Goal: Information Seeking & Learning: Learn about a topic

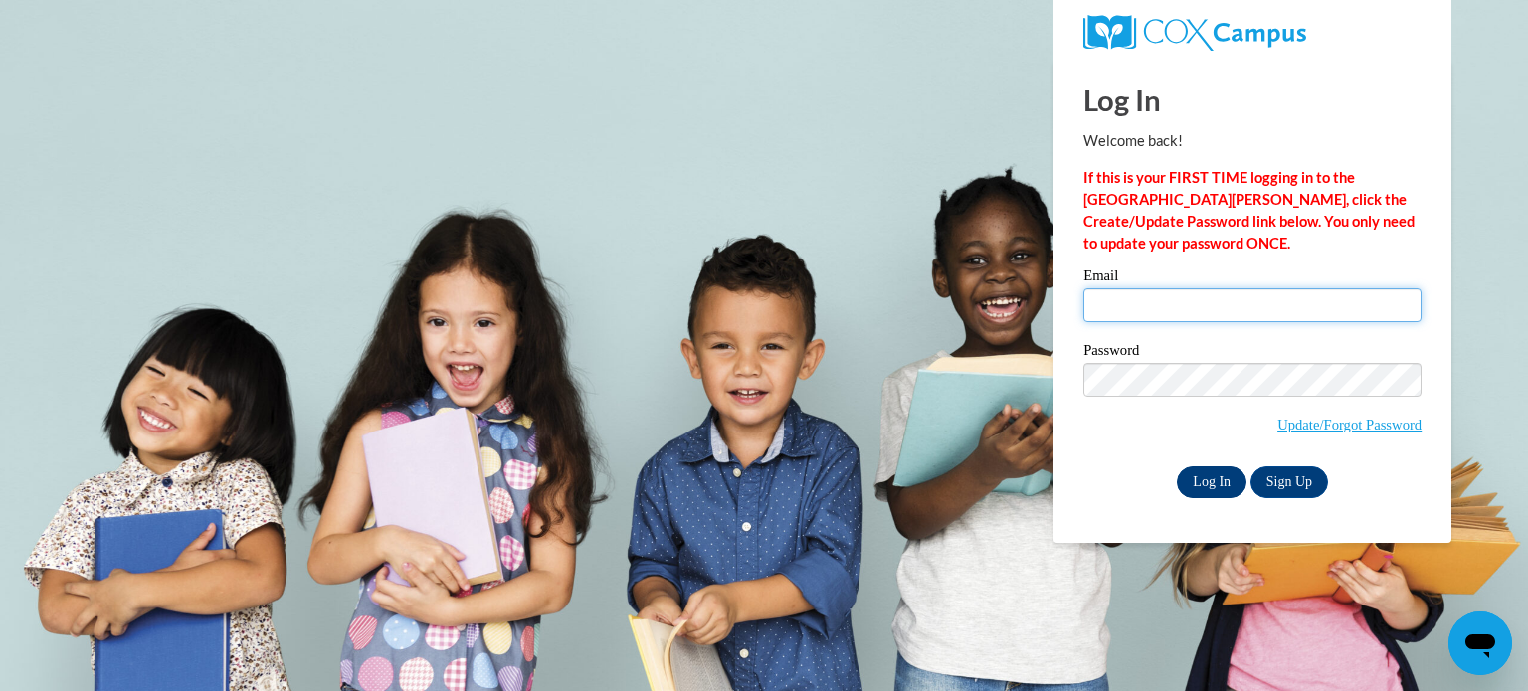
type input "[EMAIL_ADDRESS][DOMAIN_NAME]"
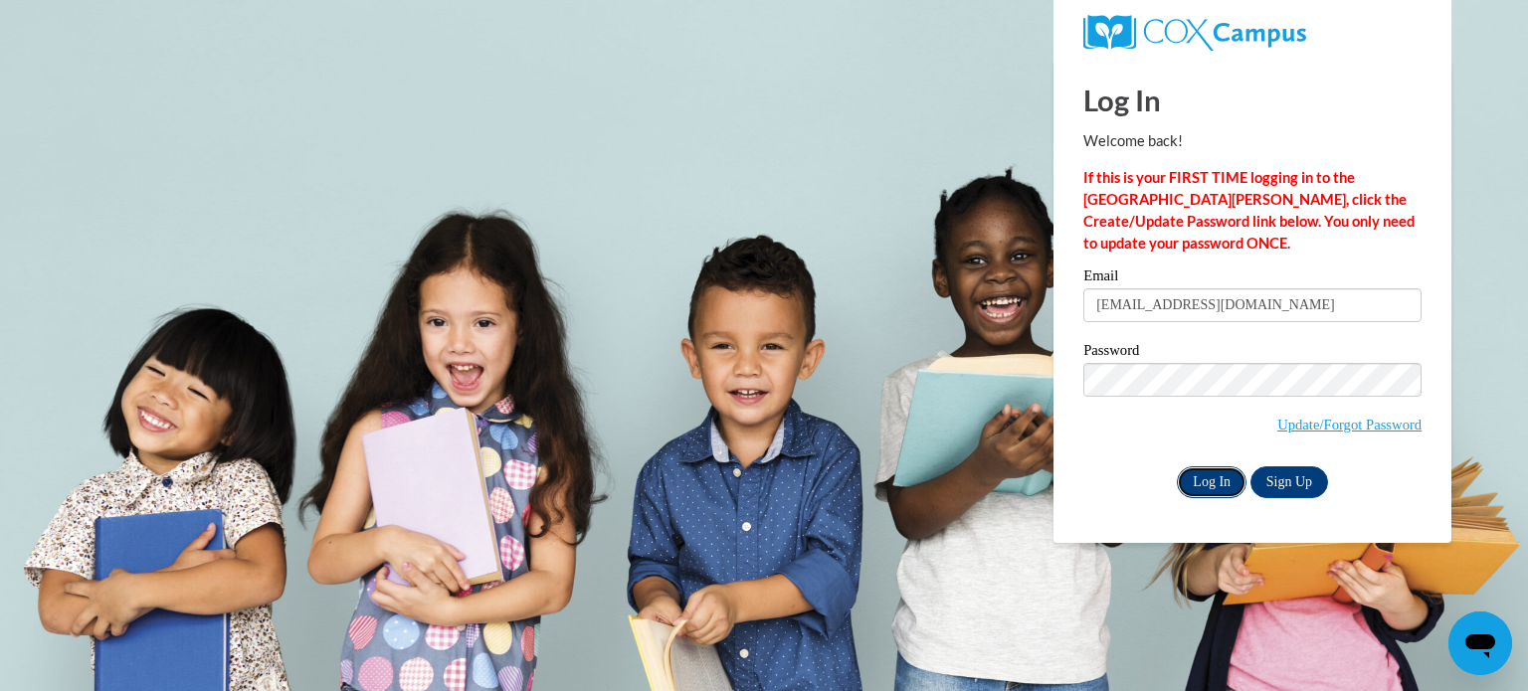
click at [1197, 477] on input "Log In" at bounding box center [1212, 482] width 70 height 32
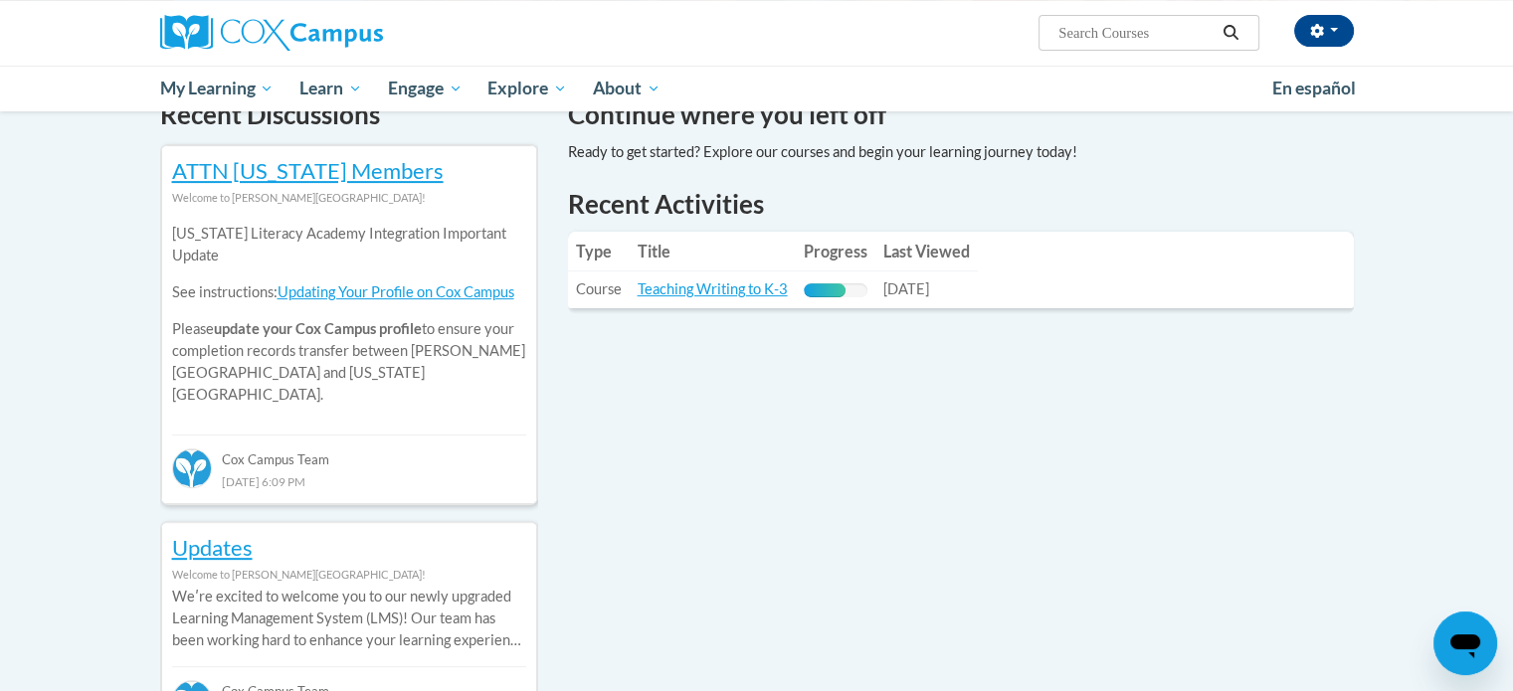
scroll to position [636, 0]
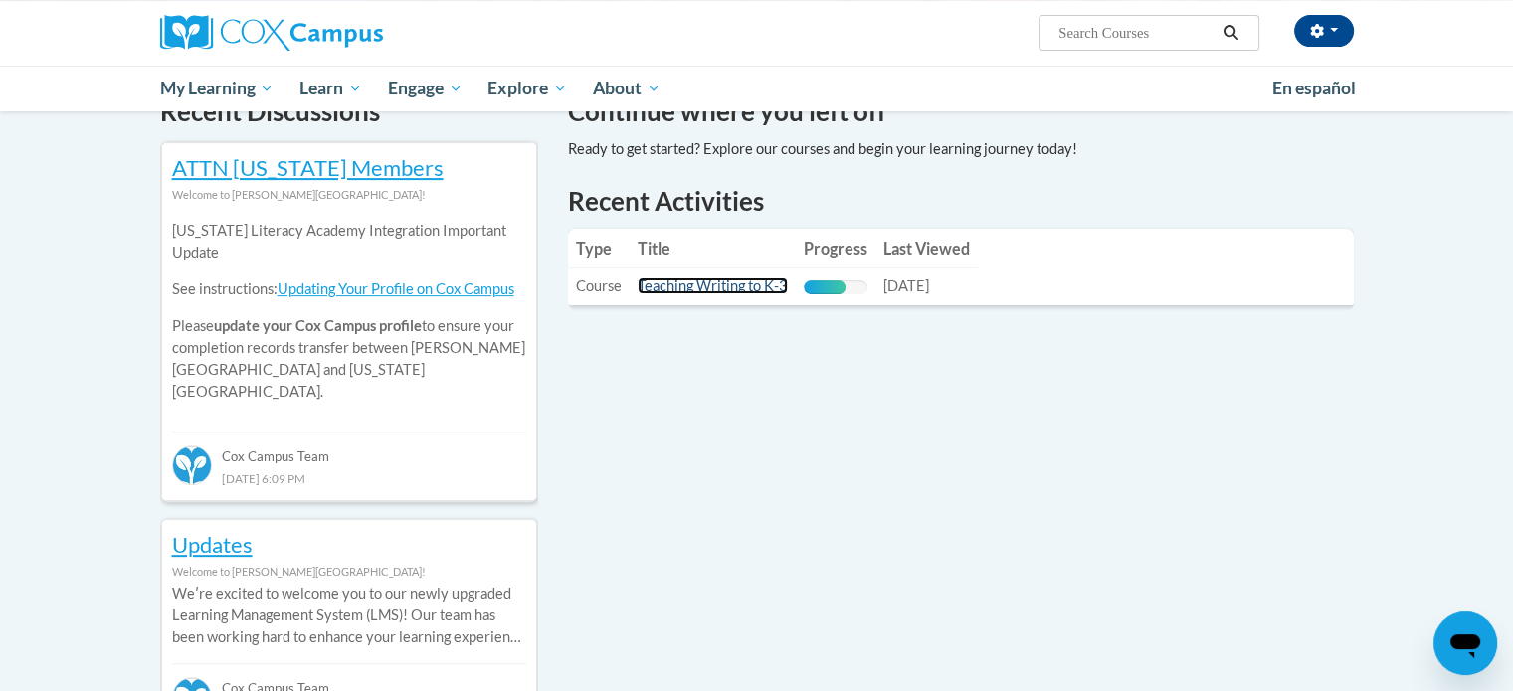
click at [715, 283] on link "Teaching Writing to K-3" at bounding box center [712, 285] width 150 height 17
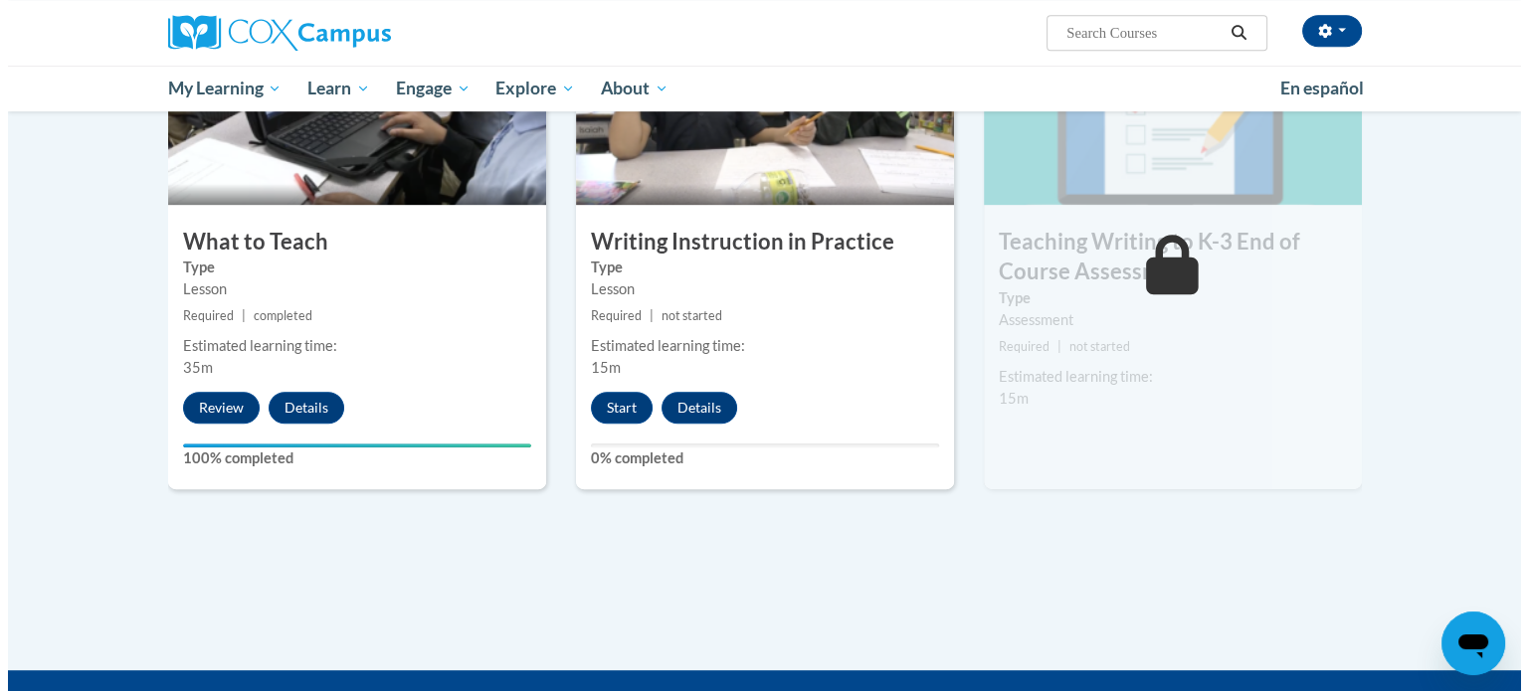
scroll to position [1002, 0]
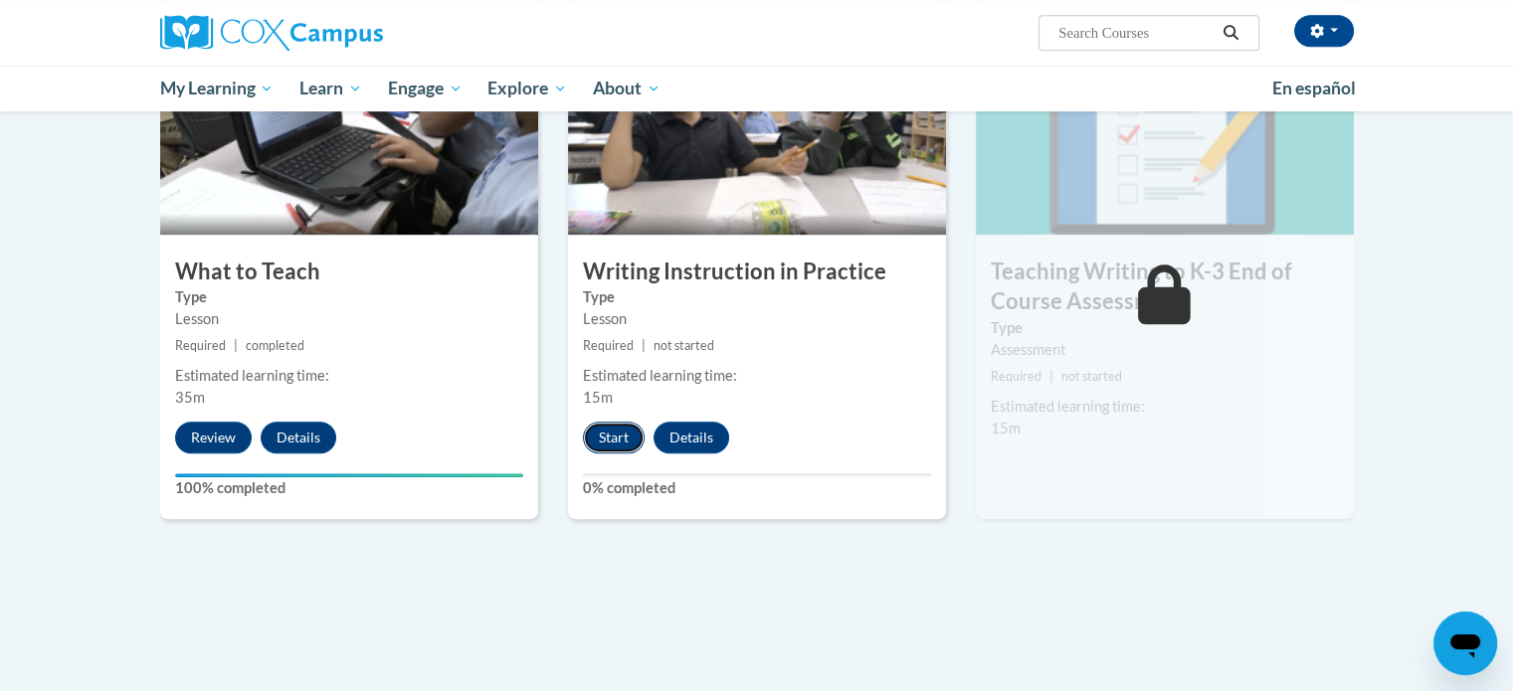
click at [618, 441] on button "Start" at bounding box center [614, 438] width 62 height 32
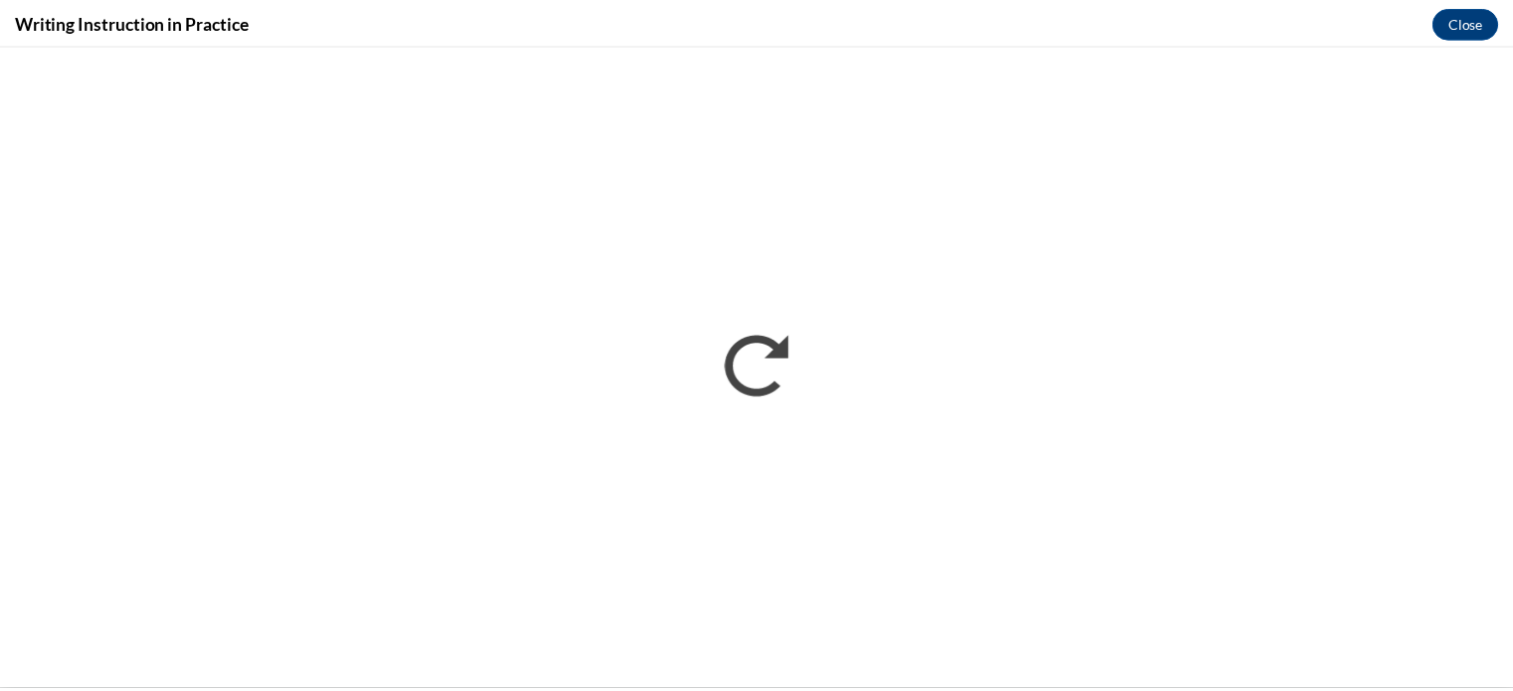
scroll to position [0, 0]
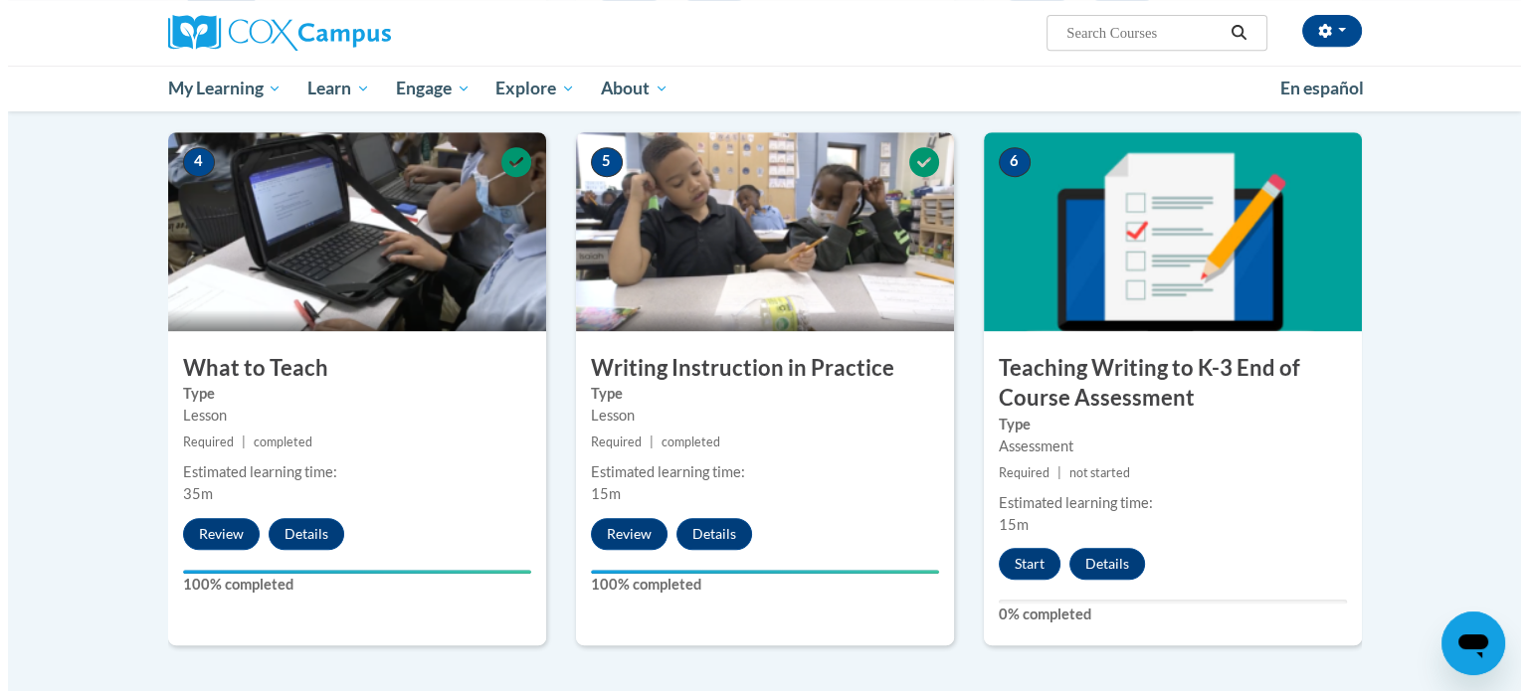
scroll to position [913, 0]
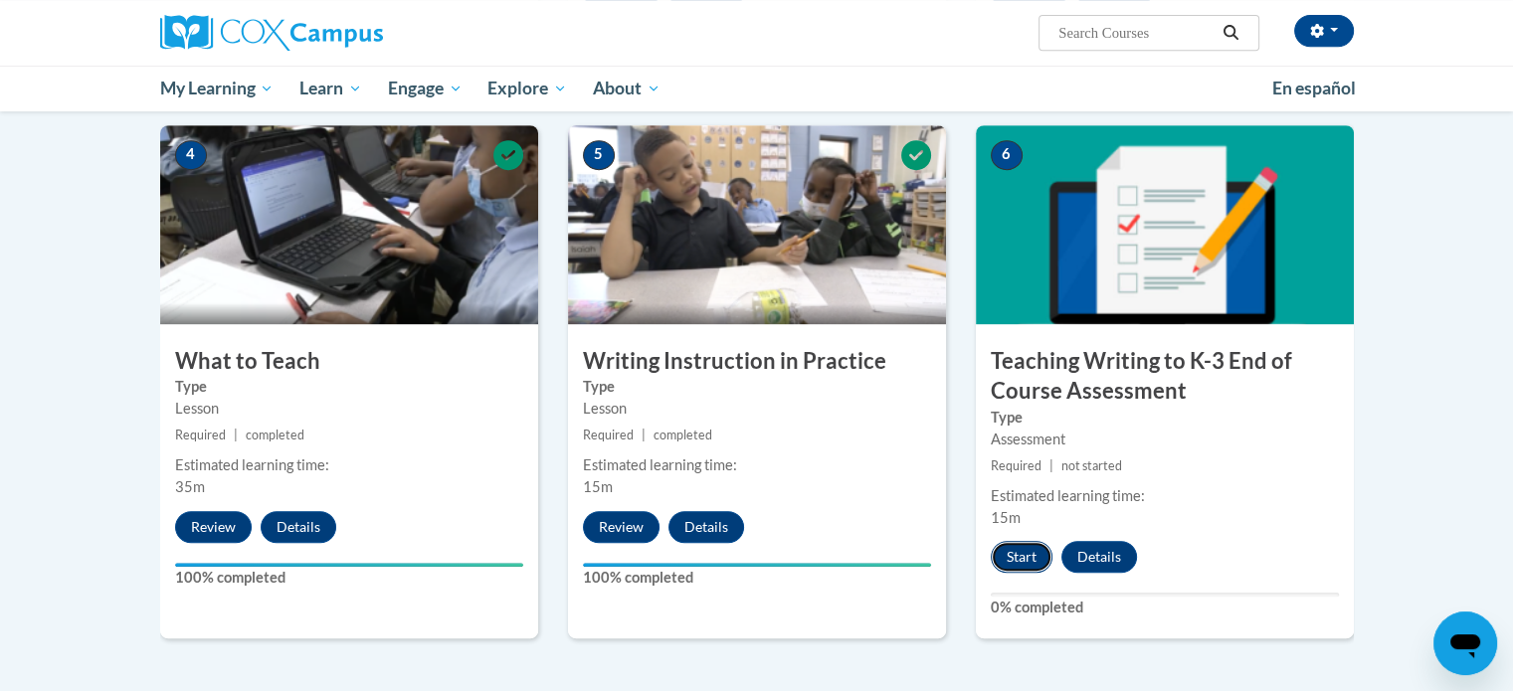
click at [1012, 553] on button "Start" at bounding box center [1022, 557] width 62 height 32
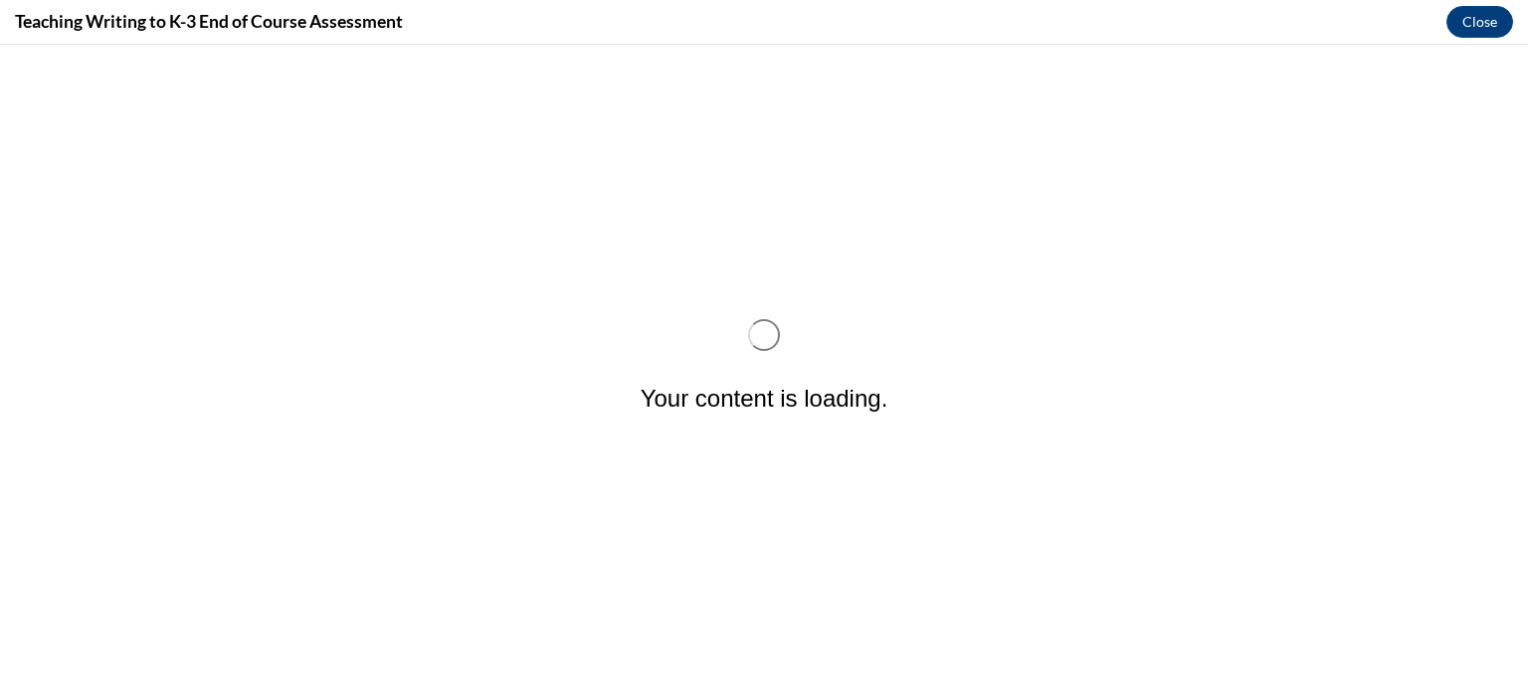
scroll to position [0, 0]
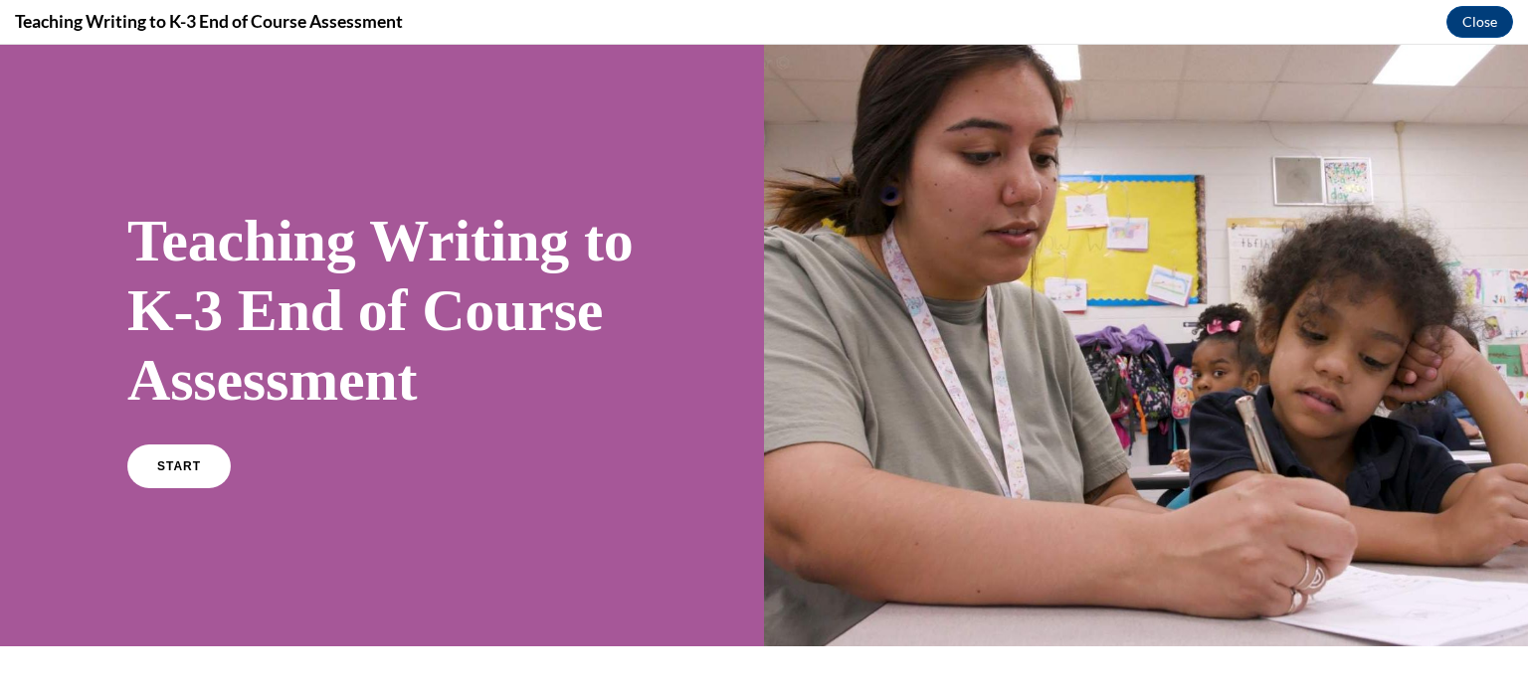
click at [205, 505] on div "START" at bounding box center [381, 475] width 509 height 61
click at [201, 489] on link "START" at bounding box center [178, 467] width 108 height 46
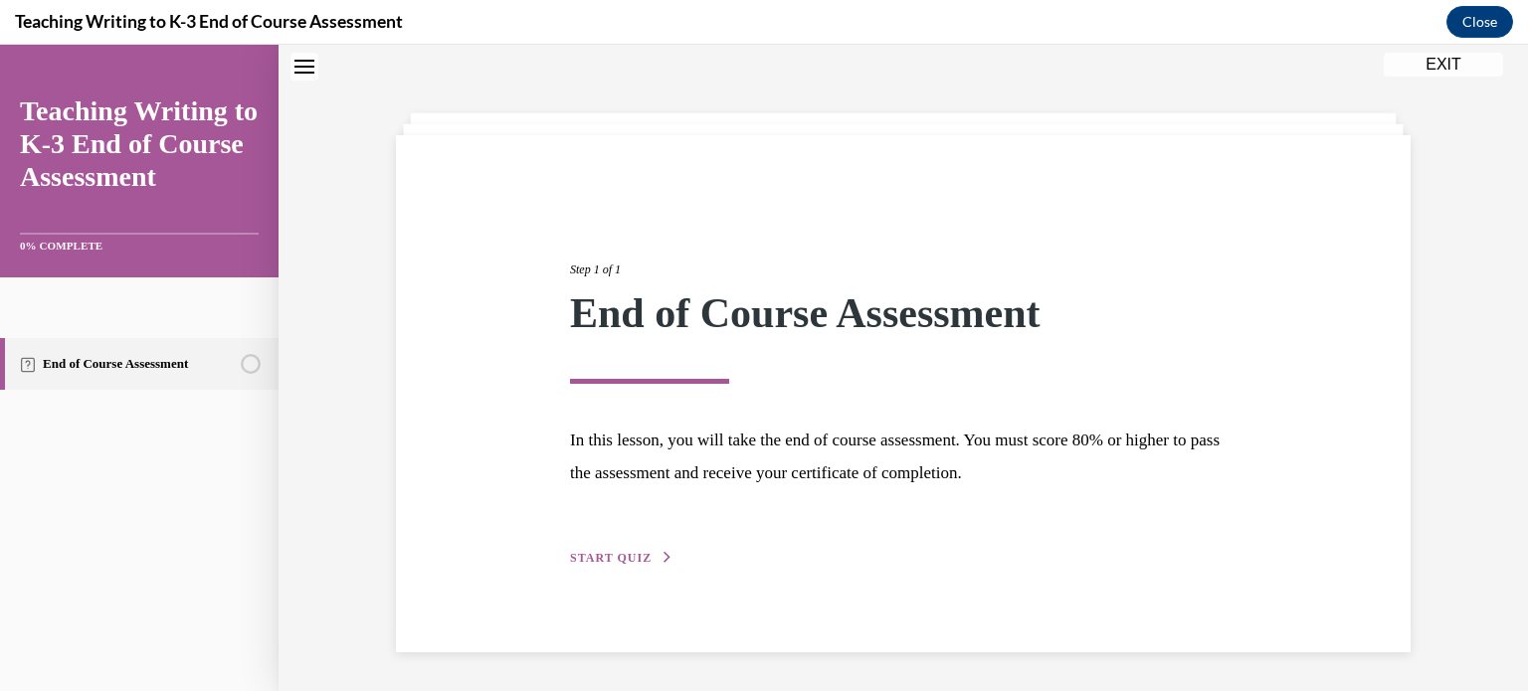
scroll to position [63, 0]
click at [603, 559] on span "START QUIZ" at bounding box center [611, 557] width 82 height 14
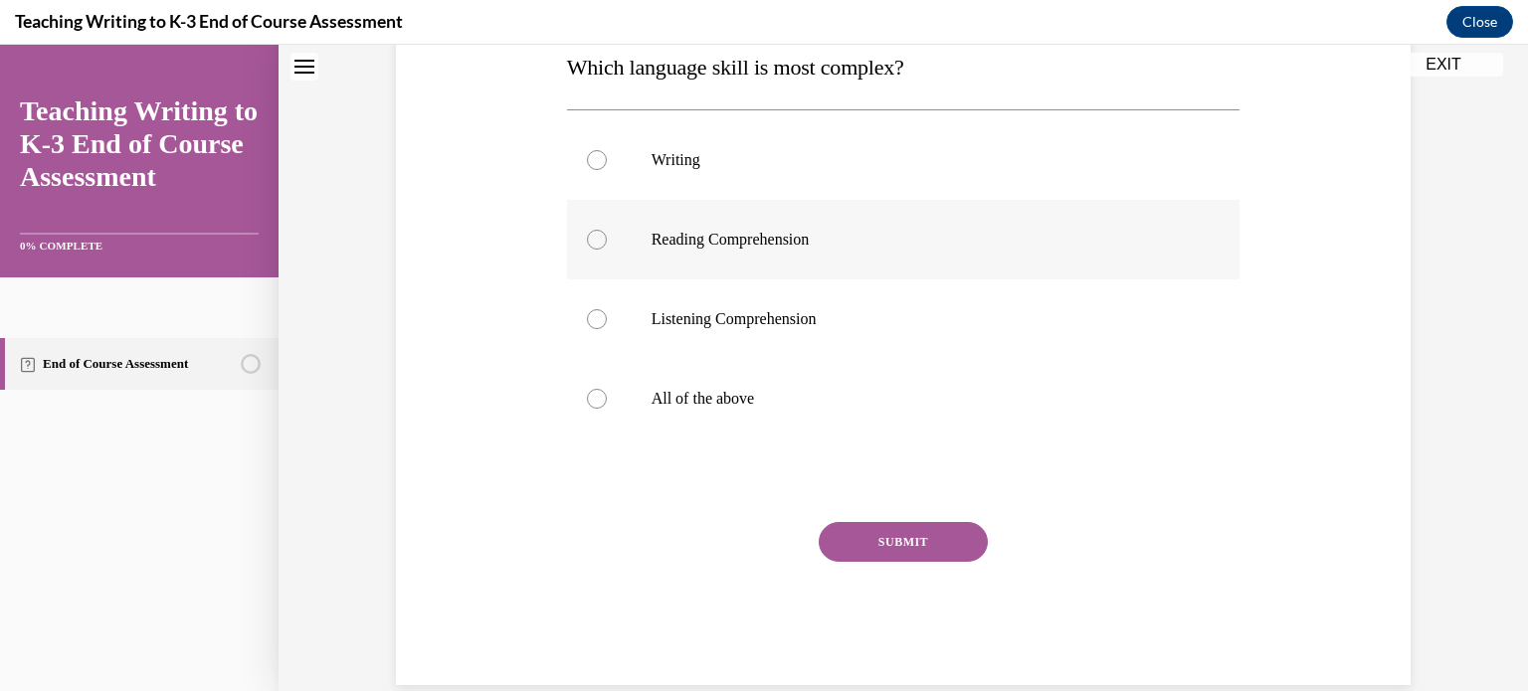
scroll to position [337, 0]
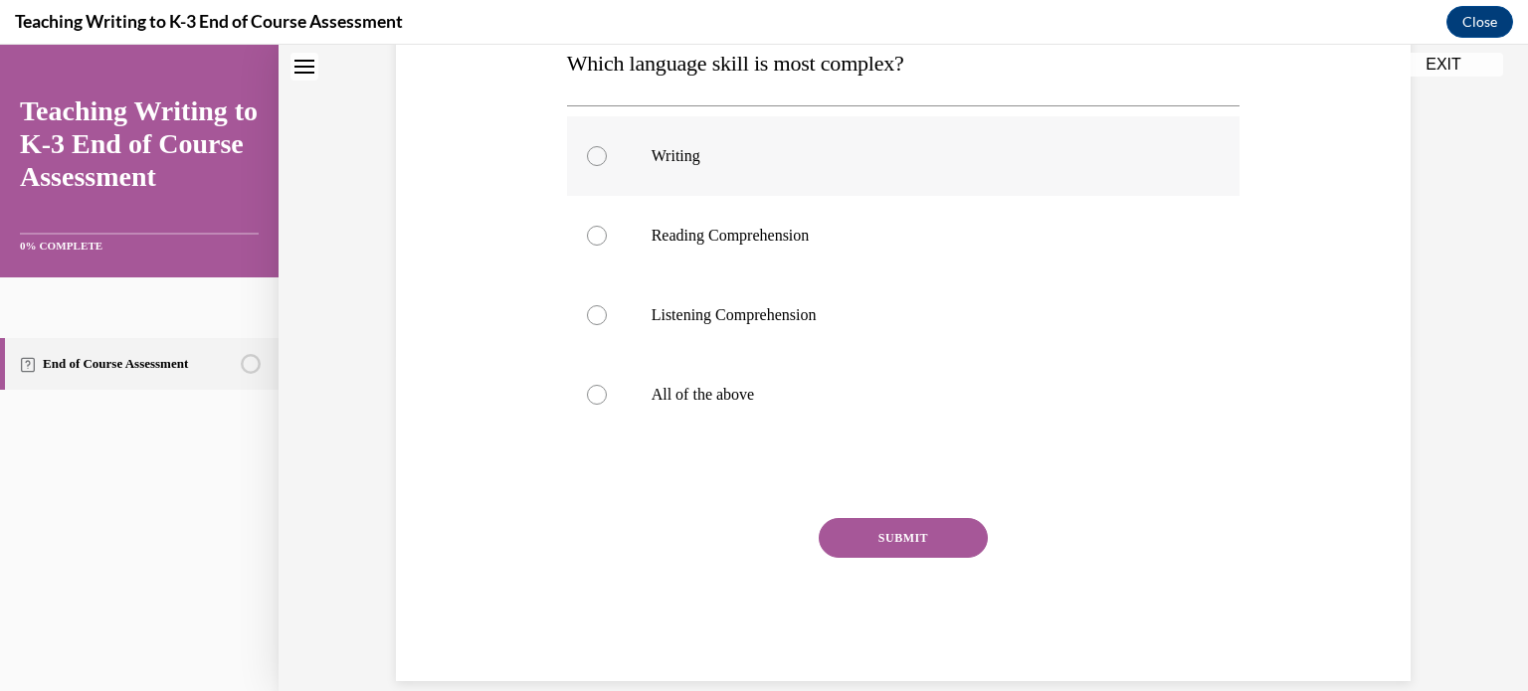
click at [654, 158] on p "Writing" at bounding box center [920, 156] width 539 height 20
click at [607, 158] on input "Writing" at bounding box center [597, 156] width 20 height 20
radio input "true"
click at [851, 532] on button "SUBMIT" at bounding box center [902, 538] width 169 height 40
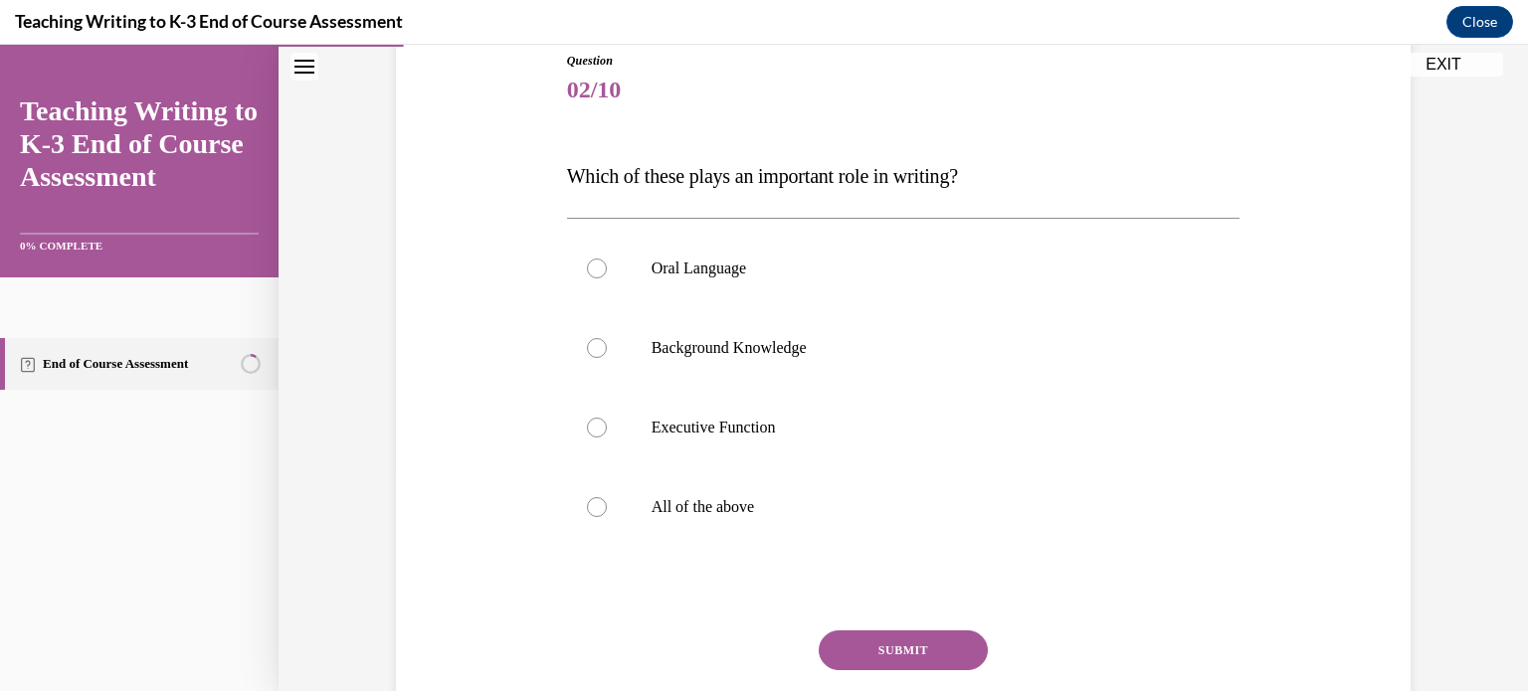
scroll to position [243, 0]
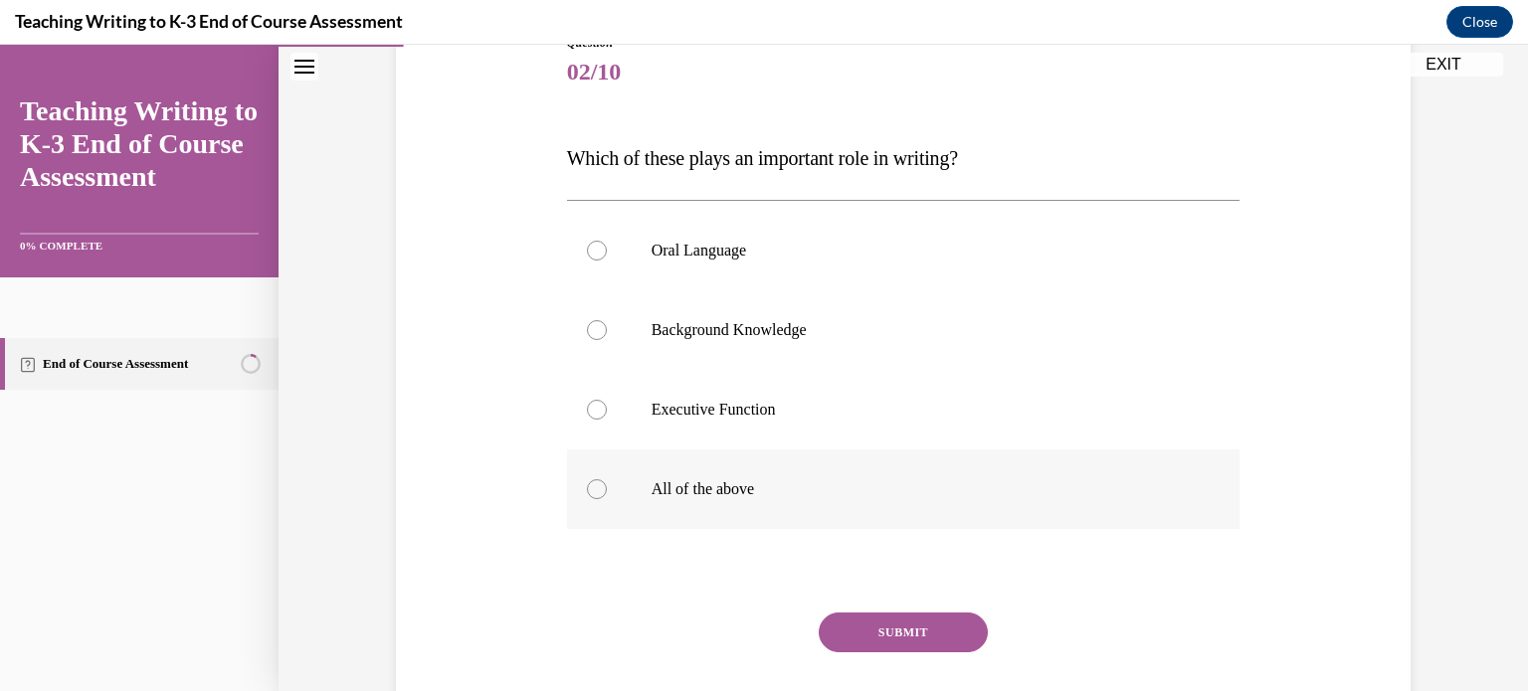
click at [587, 490] on div at bounding box center [597, 489] width 20 height 20
click at [587, 490] on input "All of the above" at bounding box center [597, 489] width 20 height 20
radio input "true"
click at [858, 632] on button "SUBMIT" at bounding box center [902, 633] width 169 height 40
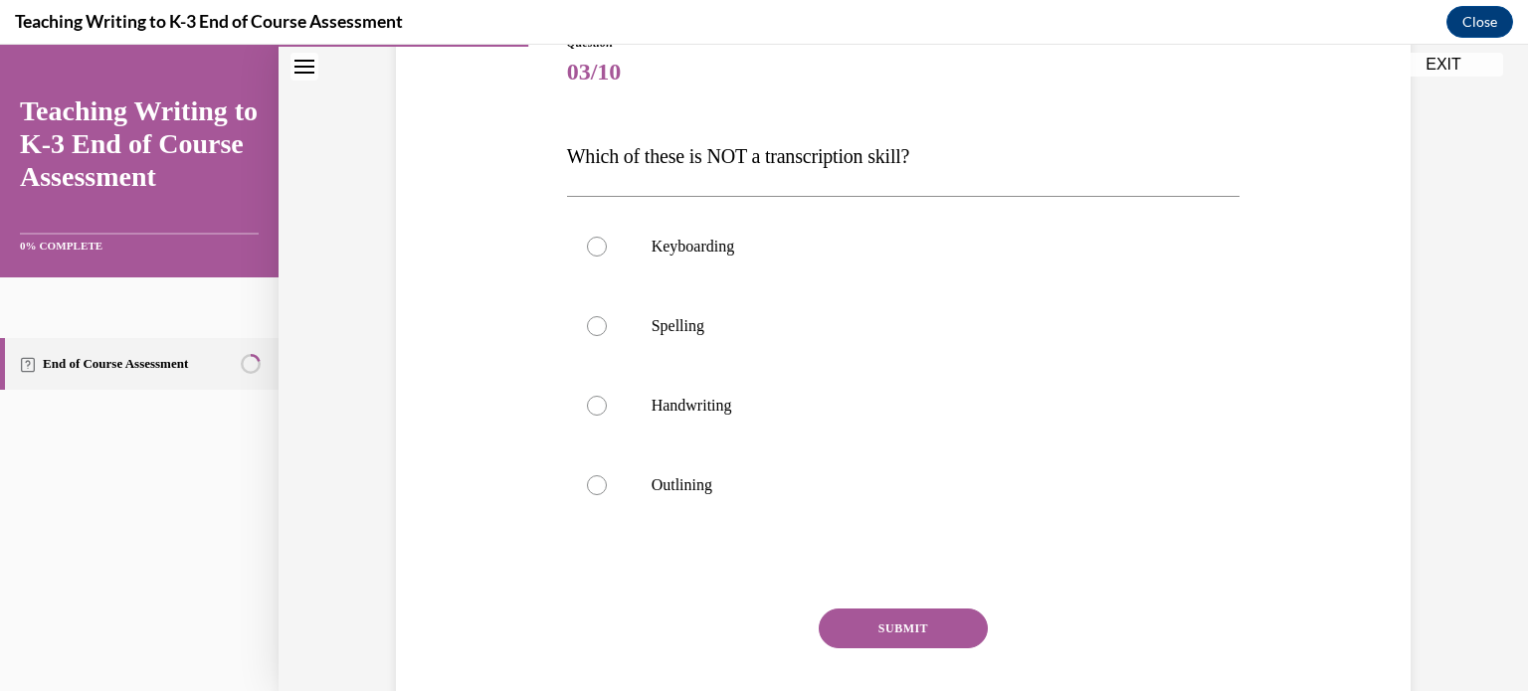
scroll to position [221, 0]
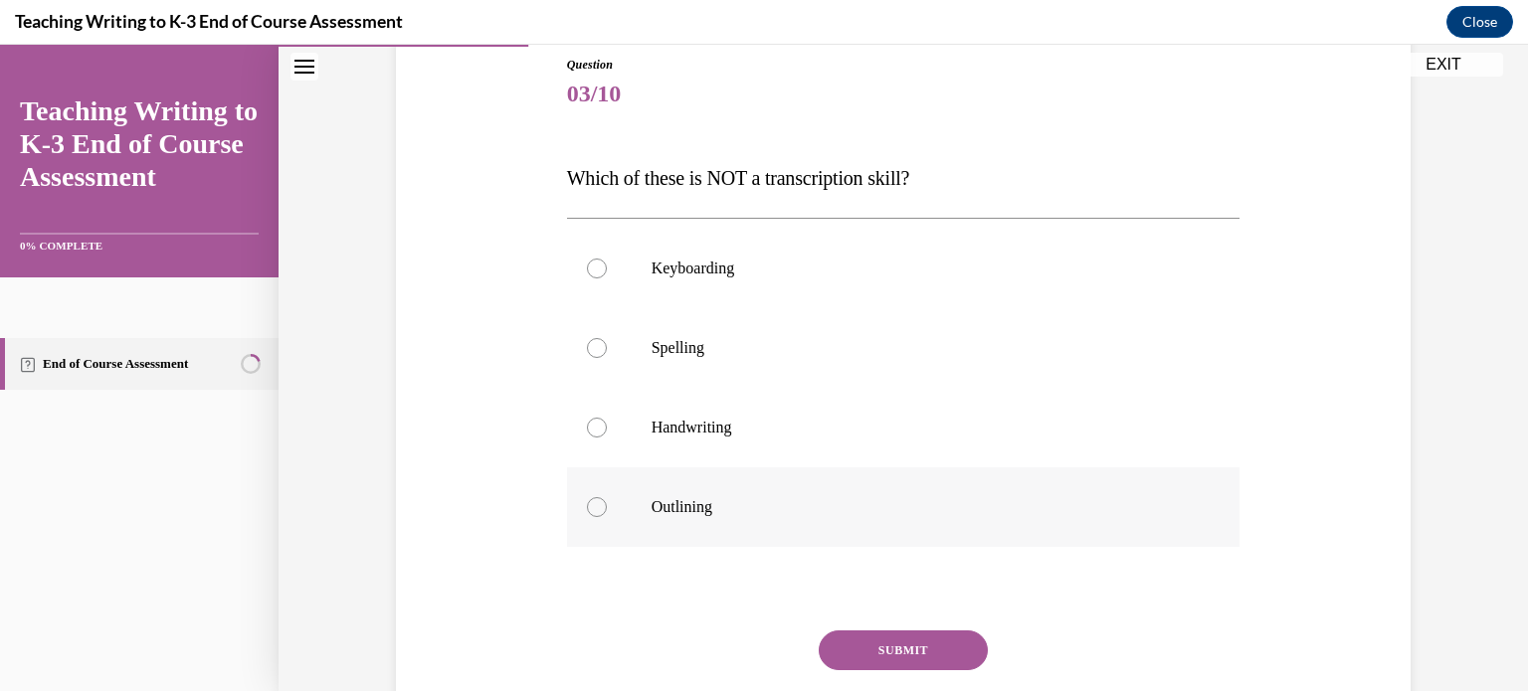
click at [589, 507] on div at bounding box center [597, 507] width 20 height 20
click at [589, 507] on input "Outlining" at bounding box center [597, 507] width 20 height 20
radio input "true"
click at [866, 647] on button "SUBMIT" at bounding box center [902, 651] width 169 height 40
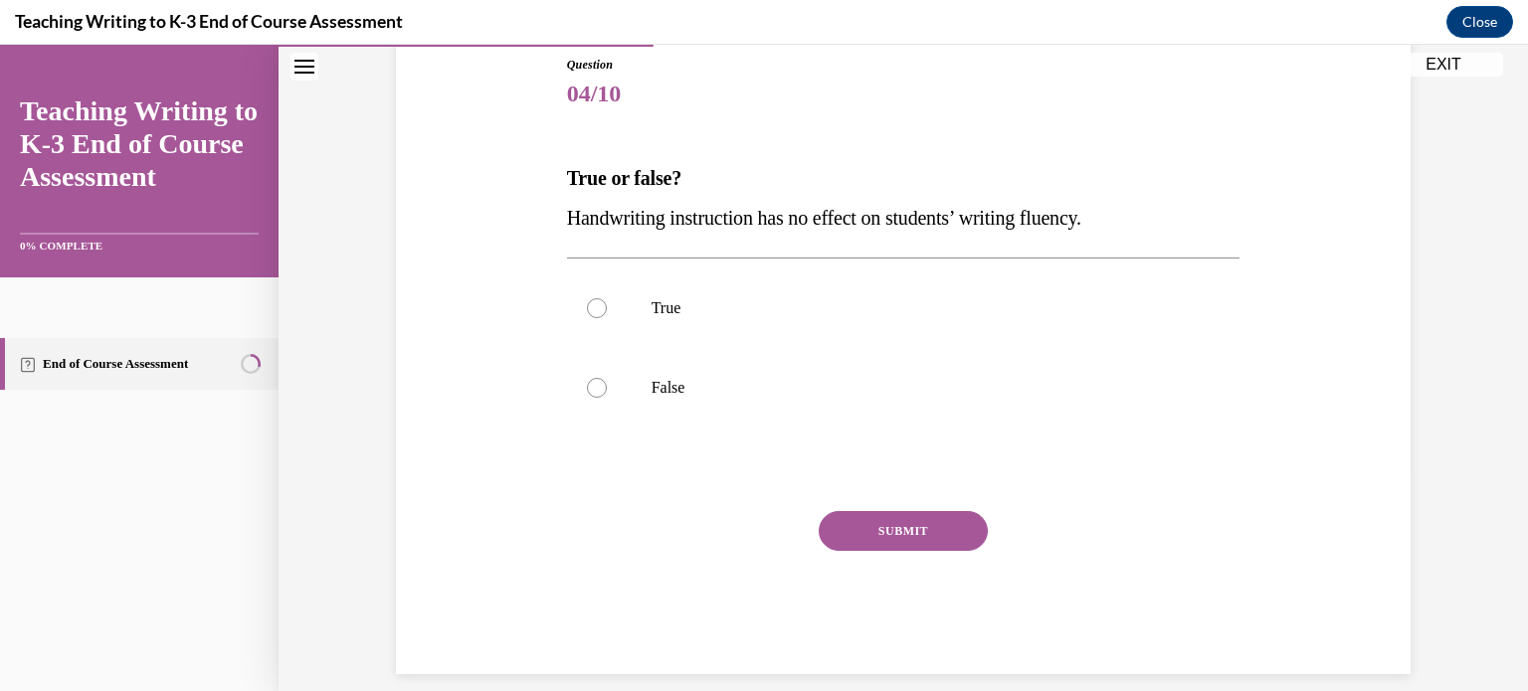
scroll to position [220, 0]
click at [587, 388] on div at bounding box center [597, 389] width 20 height 20
click at [587, 388] on input "False" at bounding box center [597, 389] width 20 height 20
radio input "true"
click at [855, 529] on button "SUBMIT" at bounding box center [902, 532] width 169 height 40
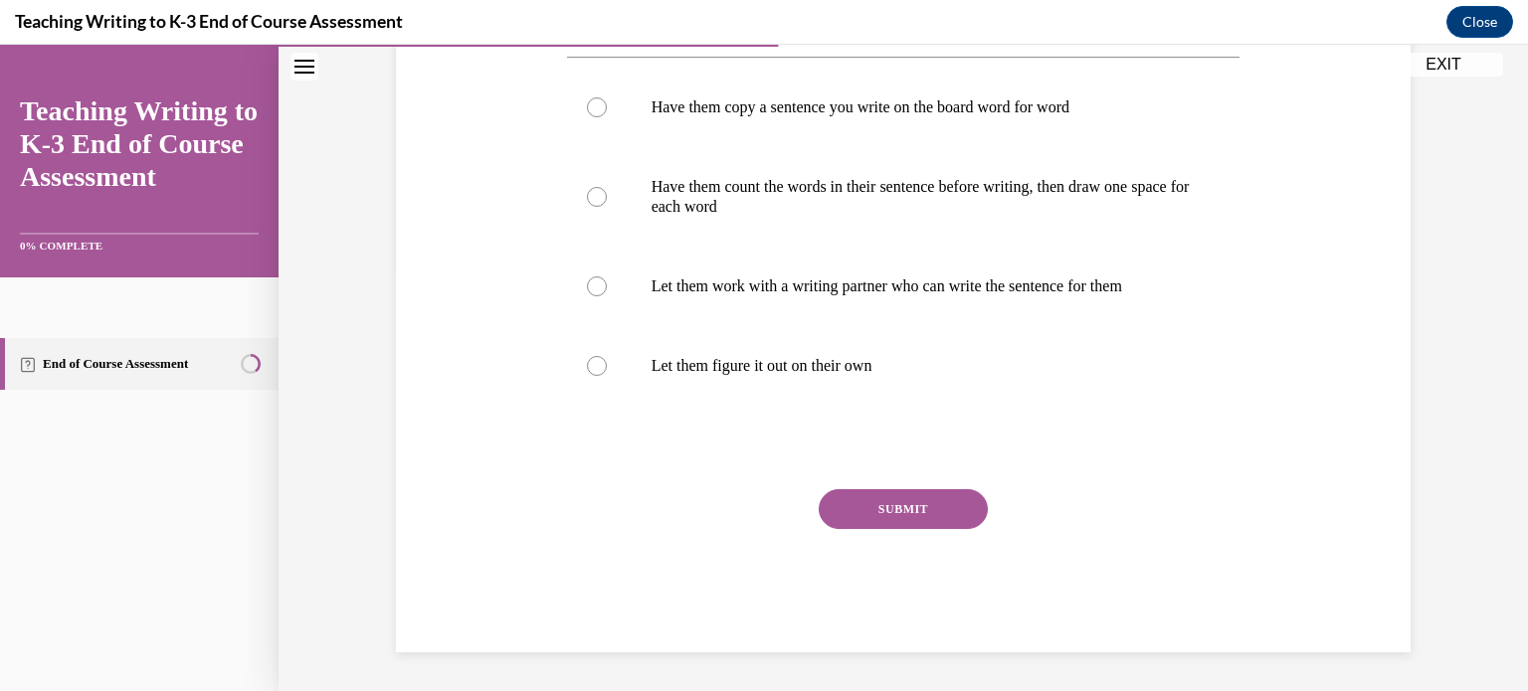
scroll to position [211, 0]
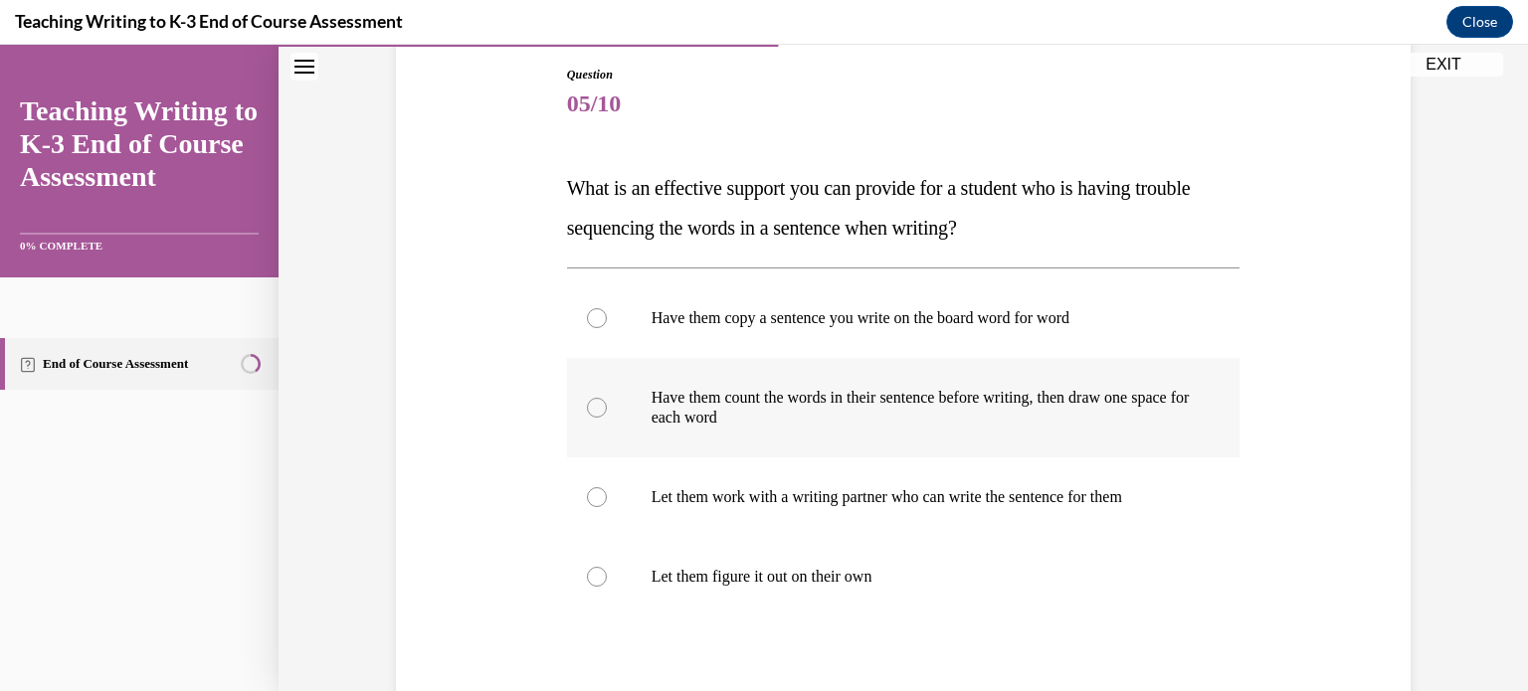
click at [598, 405] on div at bounding box center [597, 408] width 20 height 20
click at [598, 405] on input "Have them count the words in their sentence before writing, then draw one space…" at bounding box center [597, 408] width 20 height 20
radio input "true"
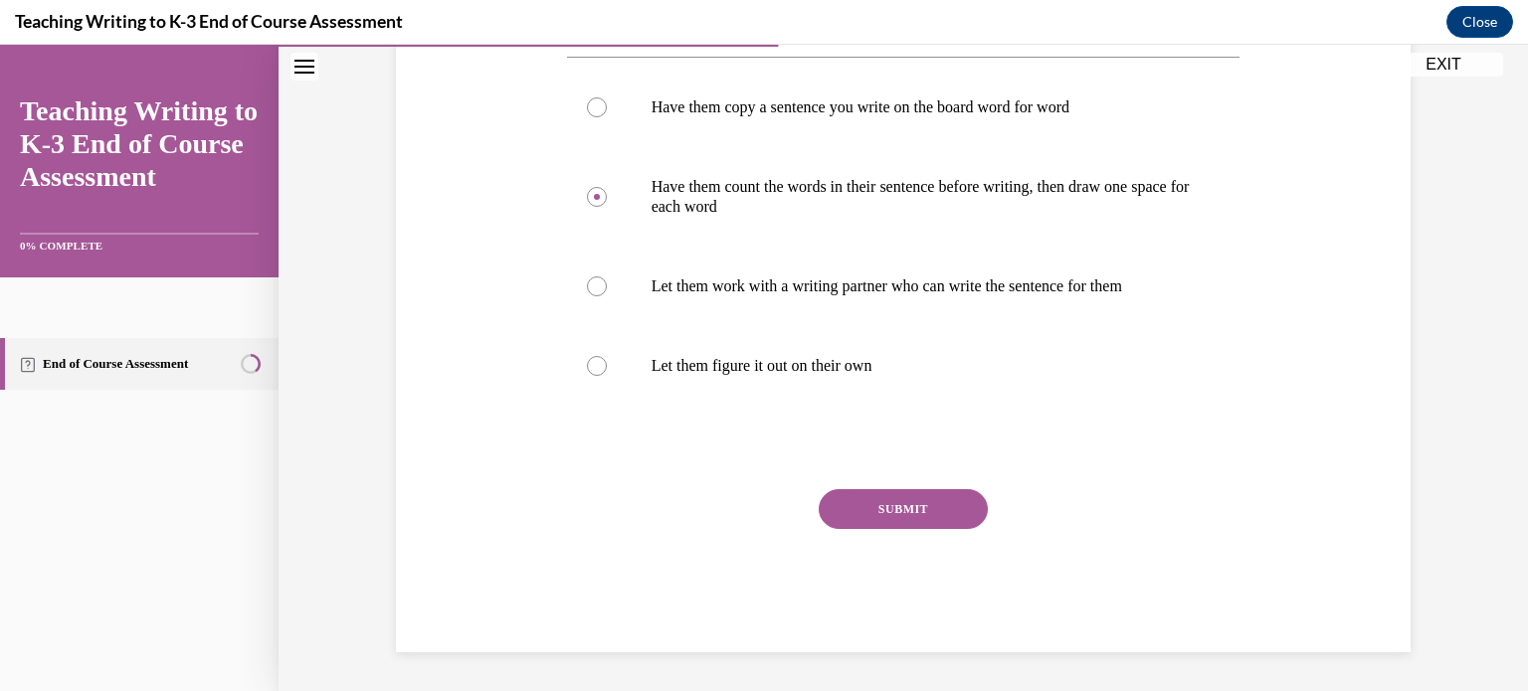
click at [898, 517] on button "SUBMIT" at bounding box center [902, 509] width 169 height 40
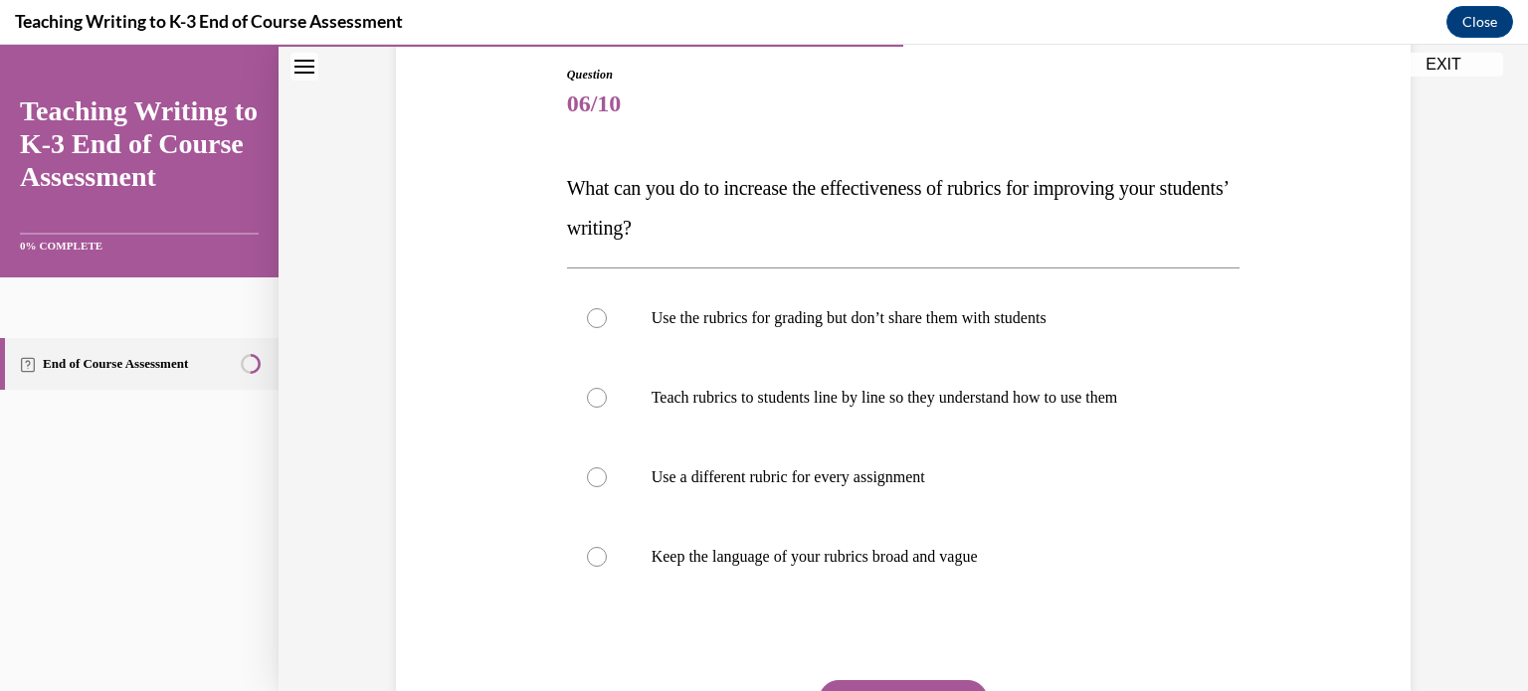
scroll to position [211, 0]
click at [581, 405] on label "Teach rubrics to students line by line so they understand how to use them" at bounding box center [903, 398] width 673 height 80
click at [587, 405] on input "Teach rubrics to students line by line so they understand how to use them" at bounding box center [597, 398] width 20 height 20
radio input "true"
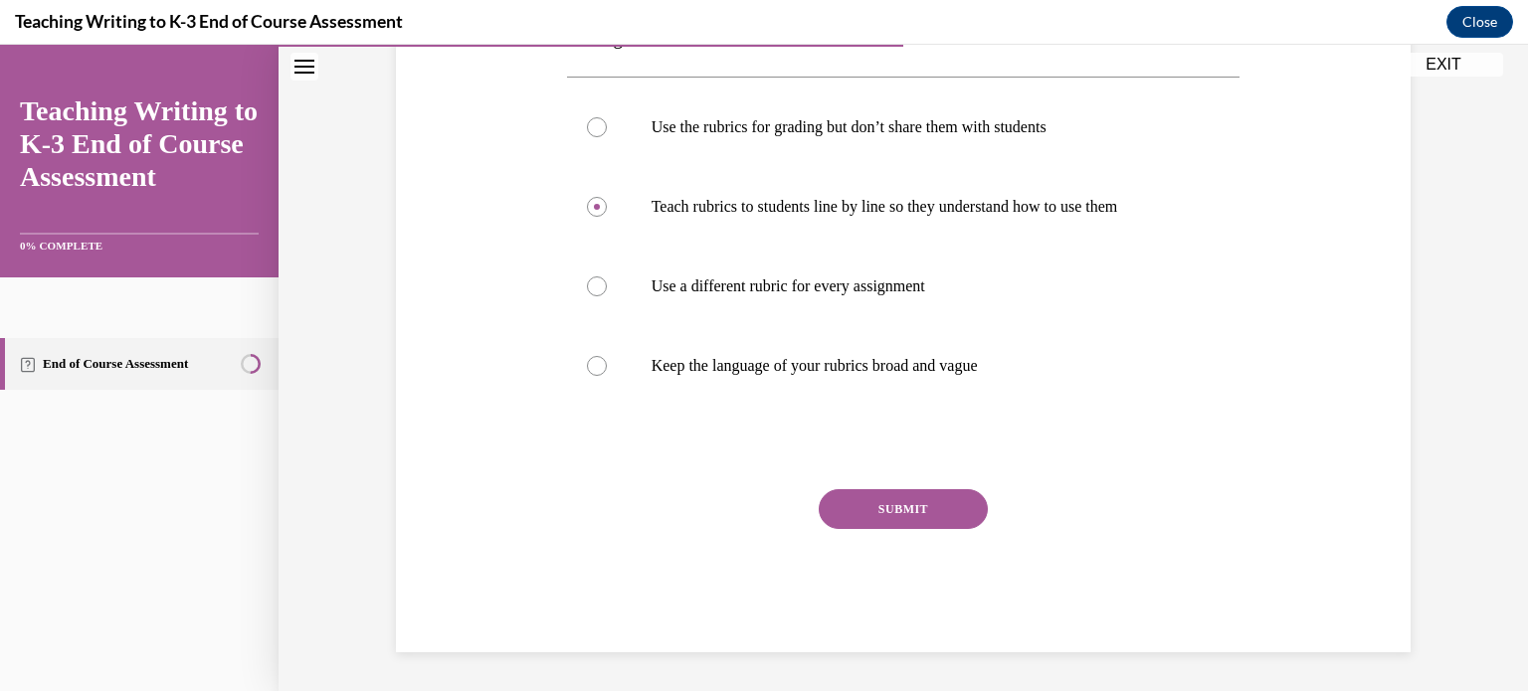
click at [898, 508] on button "SUBMIT" at bounding box center [902, 509] width 169 height 40
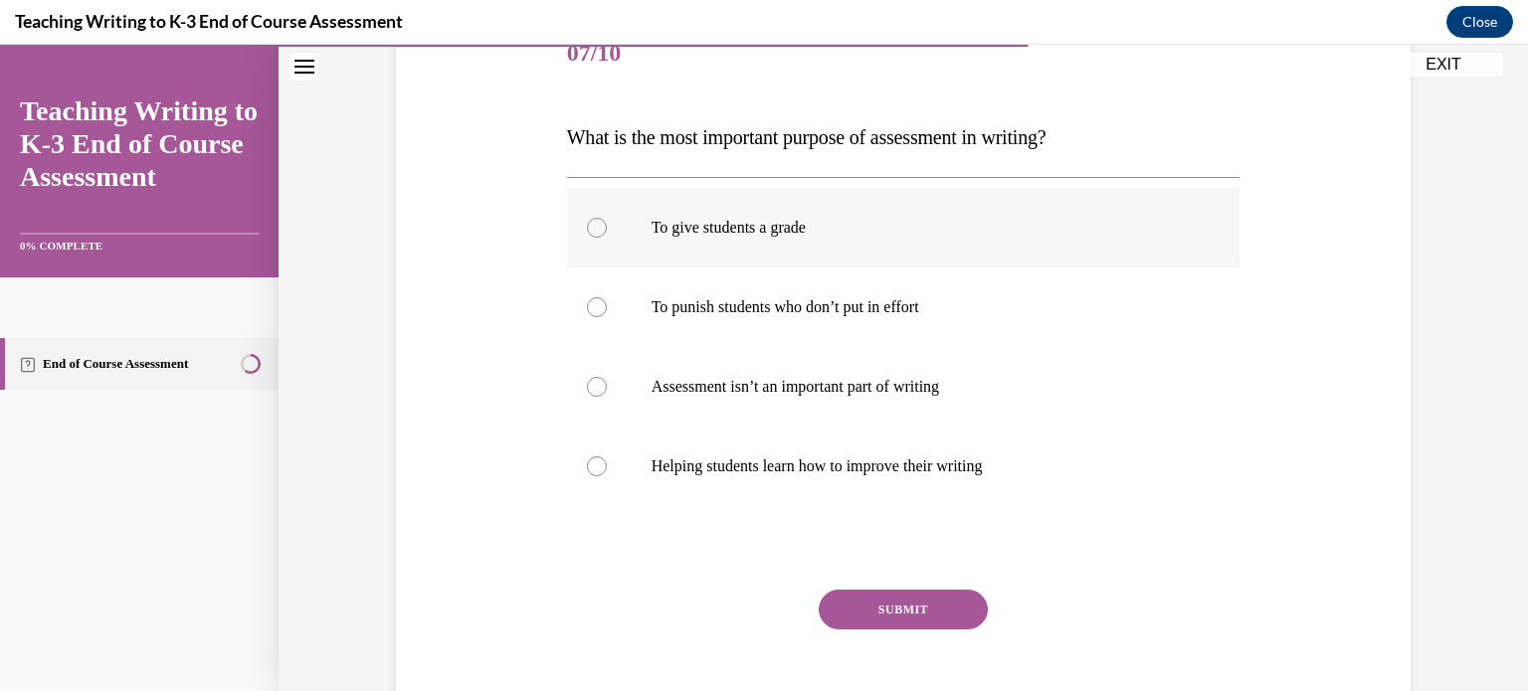
scroll to position [266, 0]
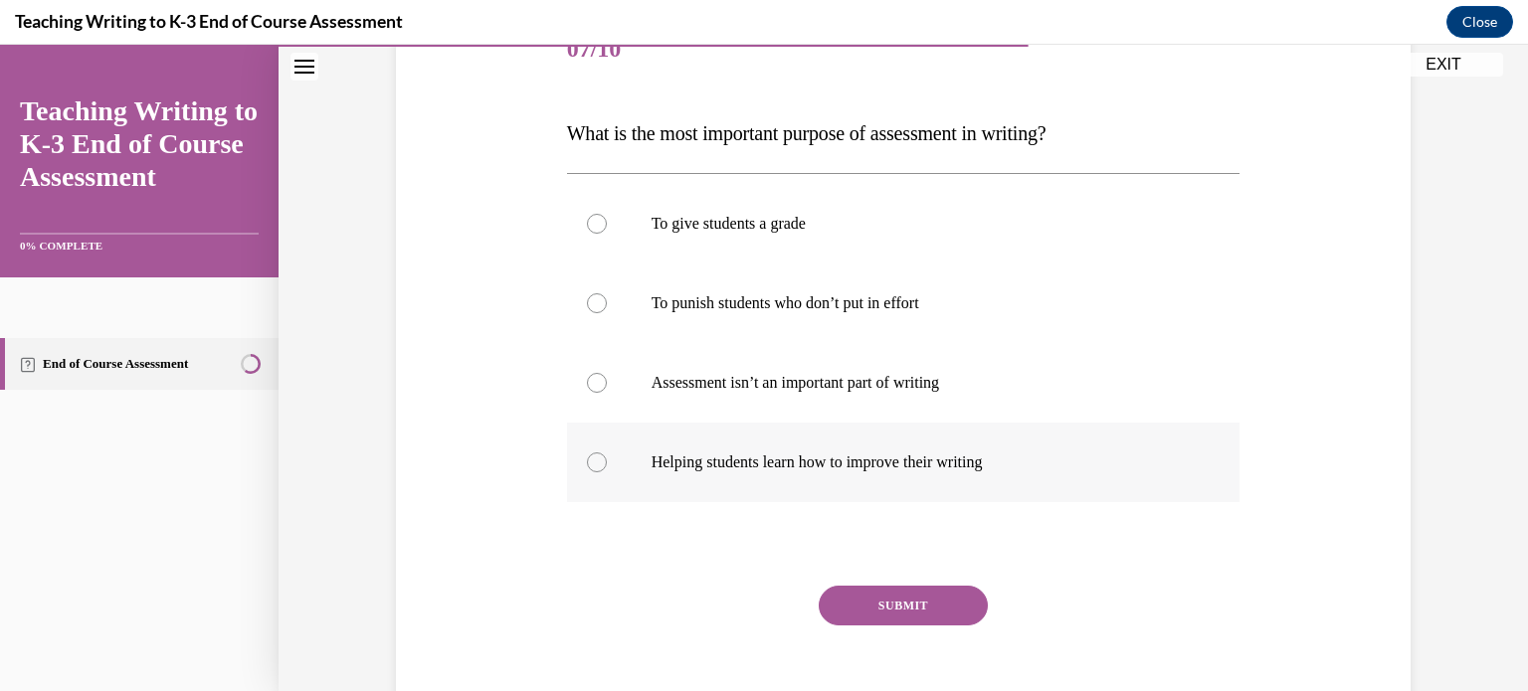
click at [587, 465] on div at bounding box center [597, 463] width 20 height 20
click at [587, 465] on input "Helping students learn how to improve their writing" at bounding box center [597, 463] width 20 height 20
radio input "true"
click at [887, 600] on button "SUBMIT" at bounding box center [902, 606] width 169 height 40
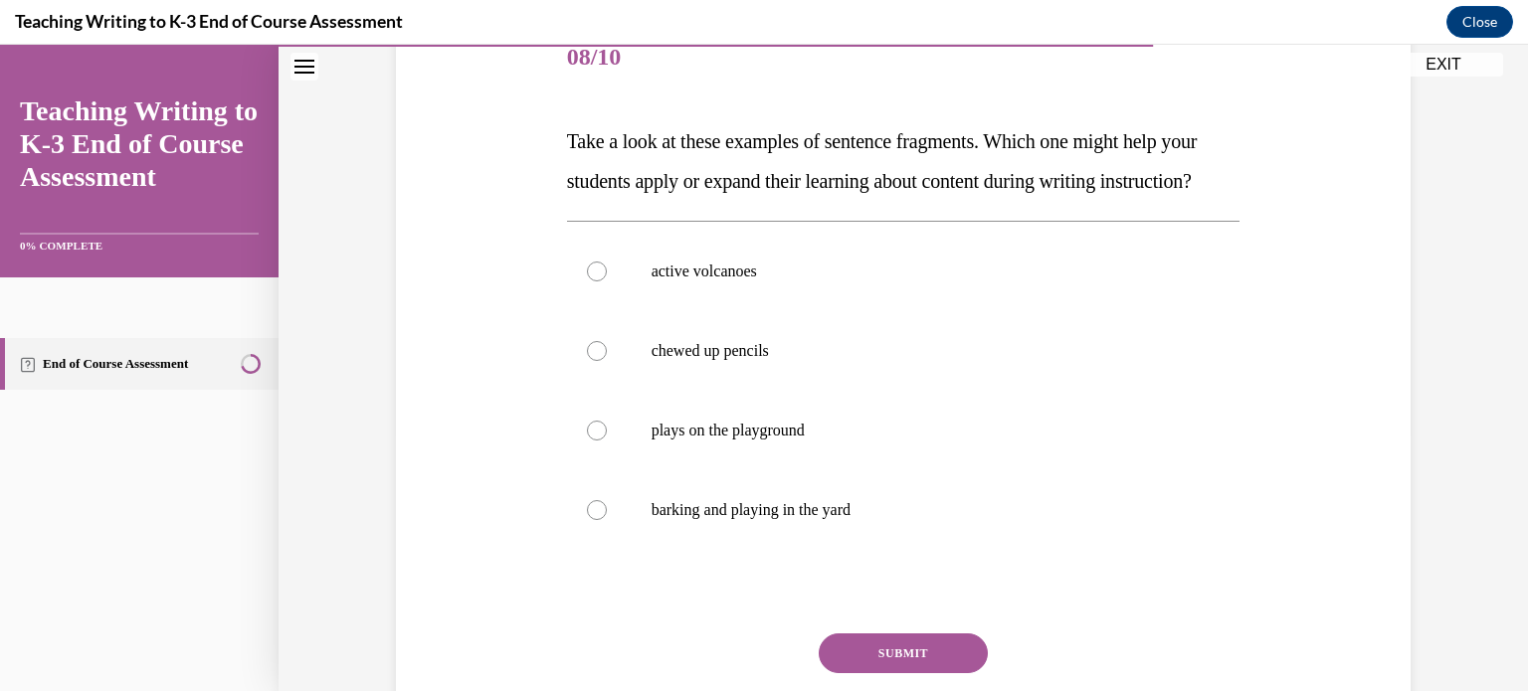
scroll to position [258, 0]
drag, startPoint x: 672, startPoint y: 226, endPoint x: 549, endPoint y: 142, distance: 149.0
click at [549, 142] on div "Question 08/10 Take a look at these examples of sentence fragments. Which one m…" at bounding box center [903, 377] width 1024 height 837
copy span "Take a look at these examples of sentence fragments. Which one might help your …"
click at [818, 258] on div "Question 08/10 Take a look at these examples of sentence fragments. Which one m…" at bounding box center [903, 408] width 673 height 778
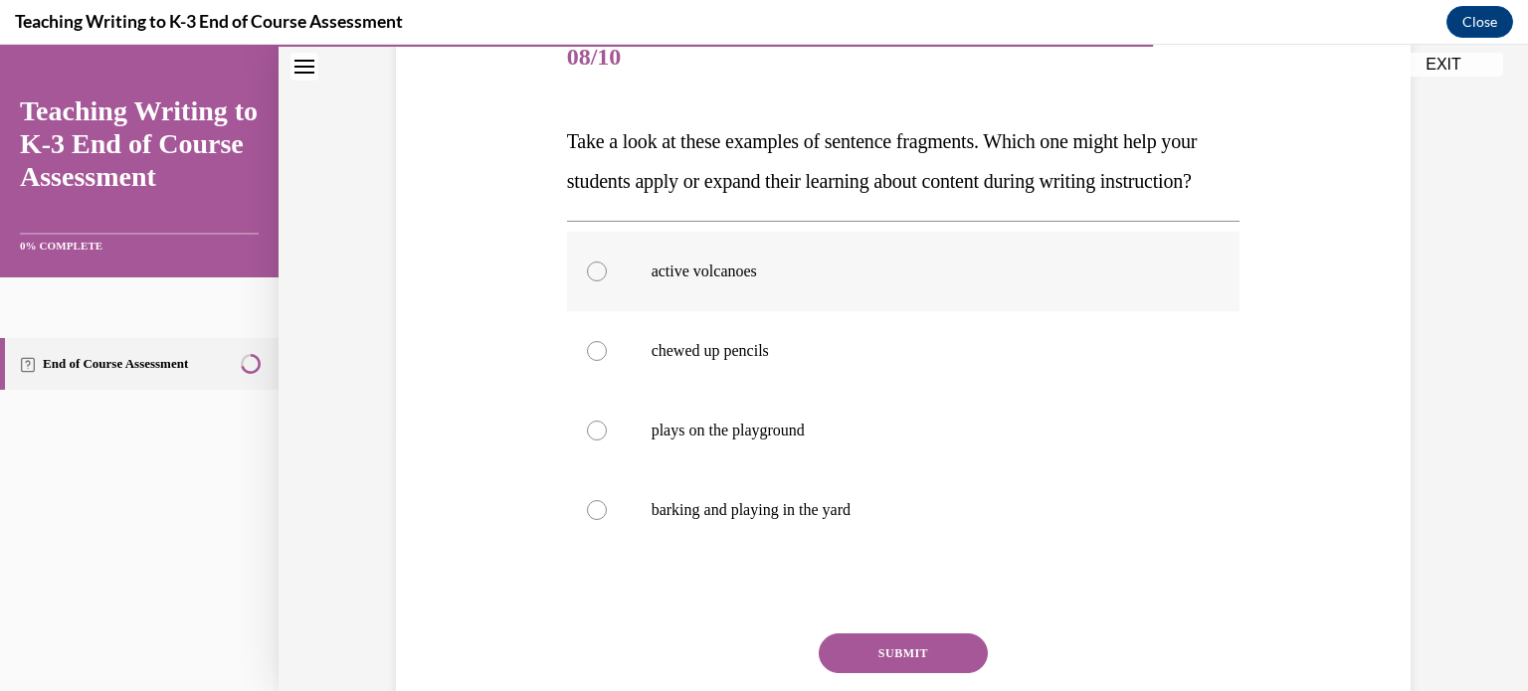
click at [734, 281] on p "active volcanoes" at bounding box center [920, 272] width 539 height 20
click at [607, 281] on input "active volcanoes" at bounding box center [597, 272] width 20 height 20
radio input "true"
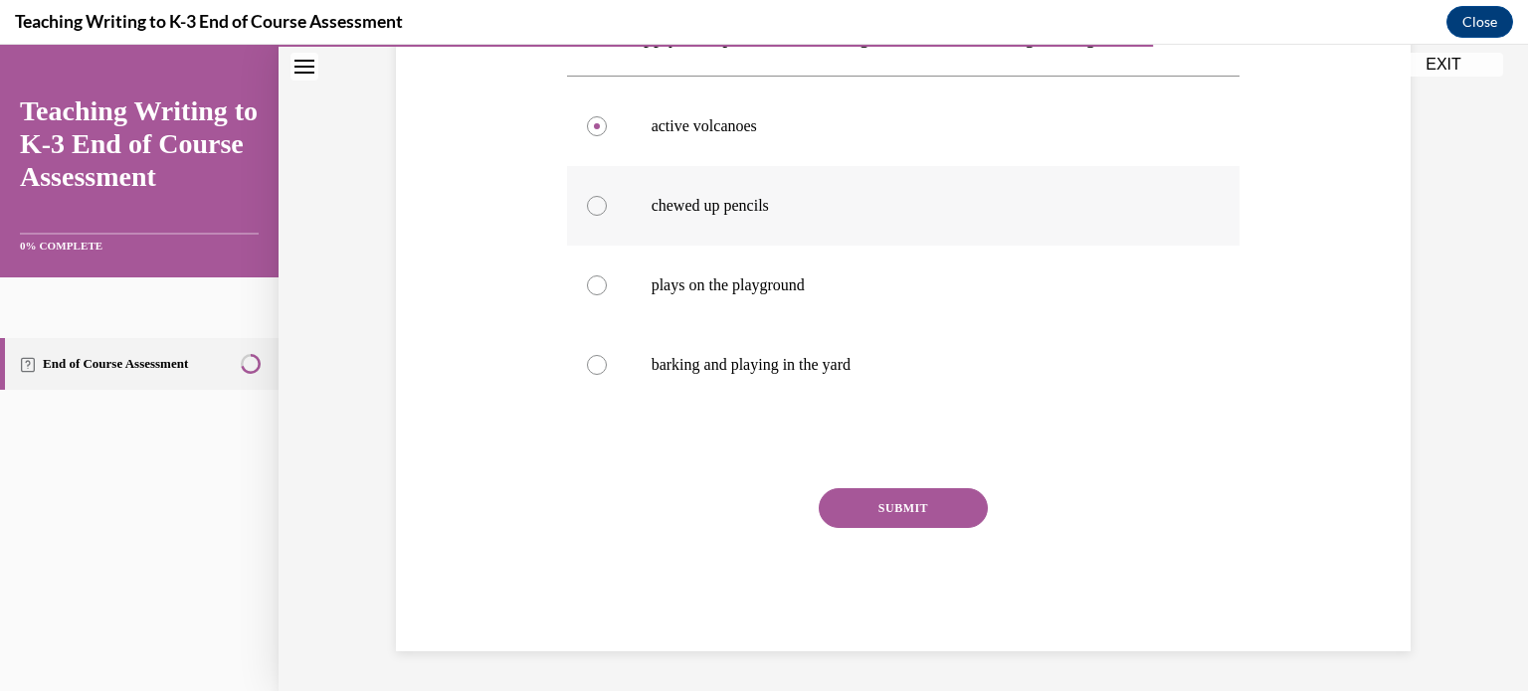
scroll to position [437, 0]
click at [918, 508] on button "SUBMIT" at bounding box center [902, 508] width 169 height 40
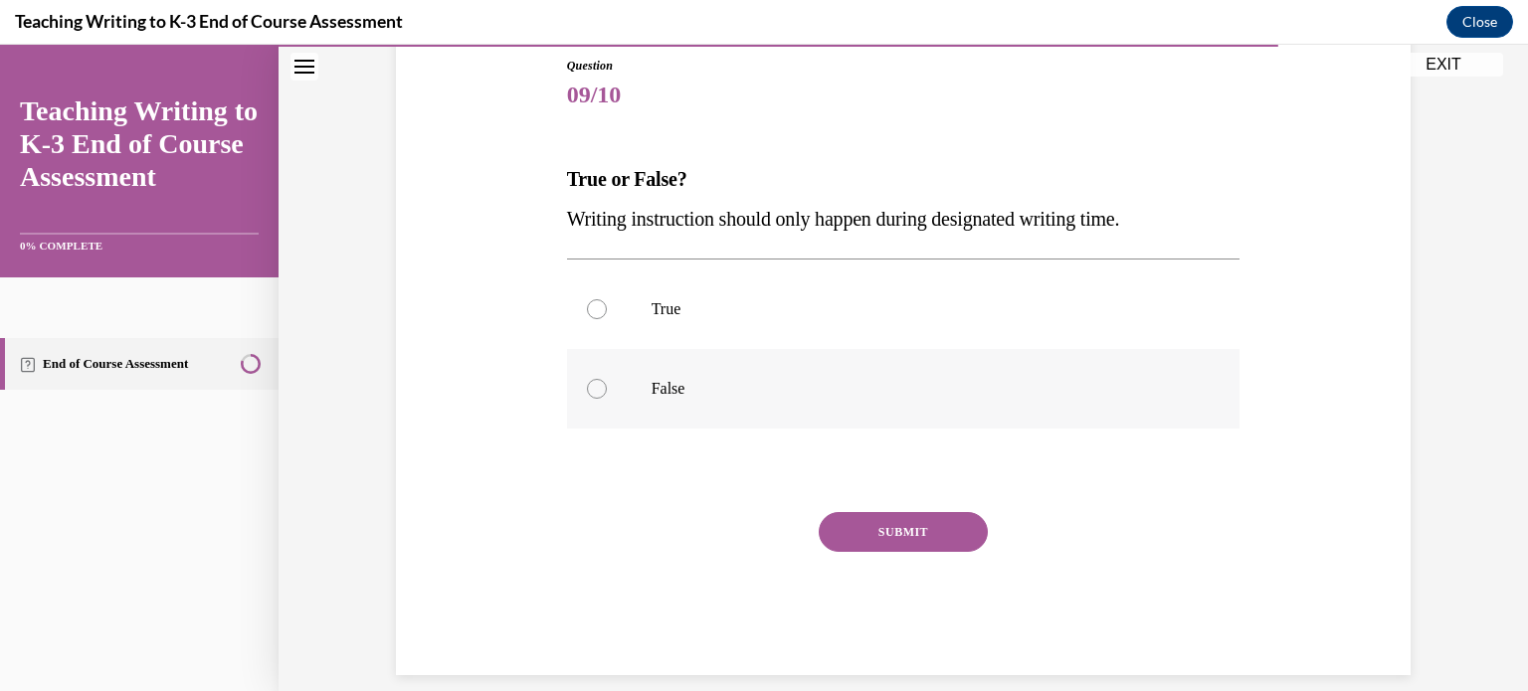
click at [660, 384] on p "False" at bounding box center [920, 389] width 539 height 20
click at [607, 384] on input "False" at bounding box center [597, 389] width 20 height 20
radio input "true"
click at [883, 533] on button "SUBMIT" at bounding box center [902, 532] width 169 height 40
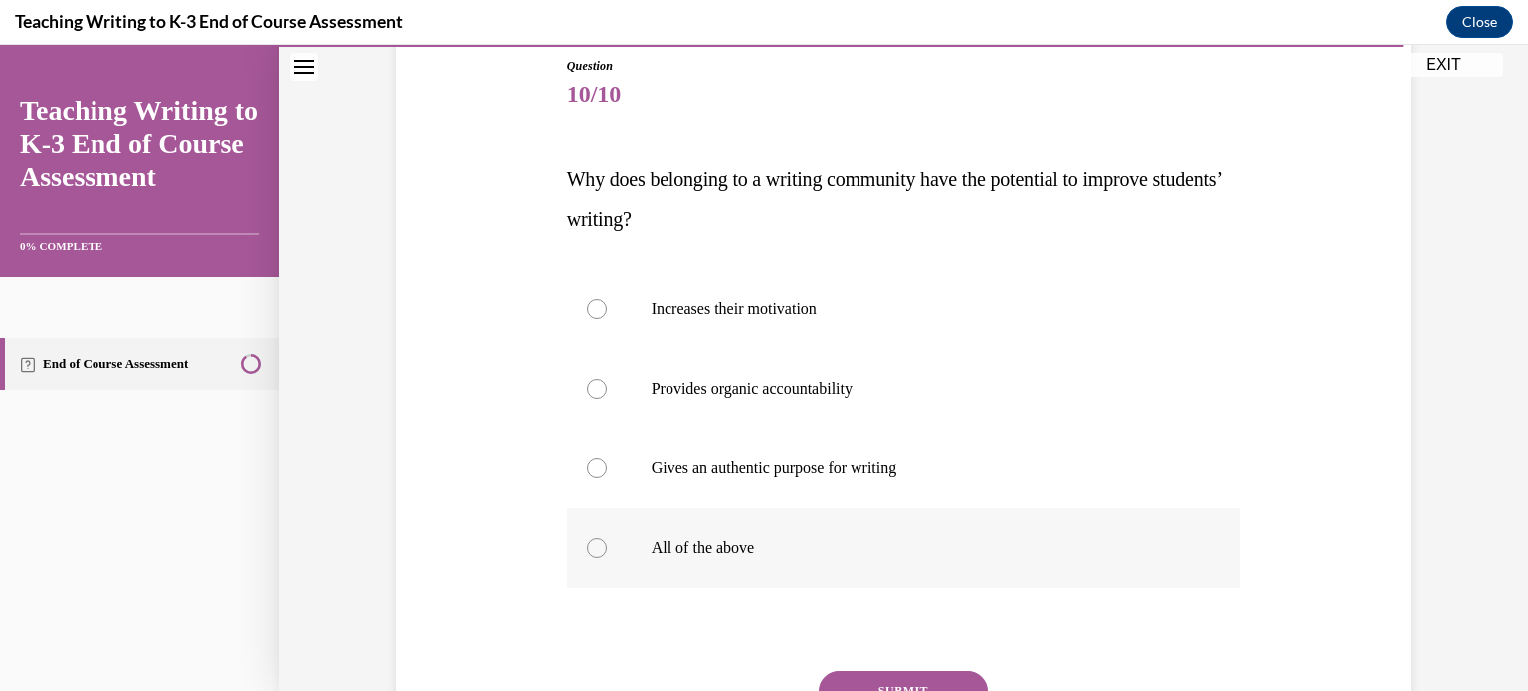
click at [594, 542] on div at bounding box center [597, 548] width 20 height 20
click at [594, 542] on input "All of the above" at bounding box center [597, 548] width 20 height 20
radio input "true"
click at [865, 679] on button "SUBMIT" at bounding box center [902, 691] width 169 height 40
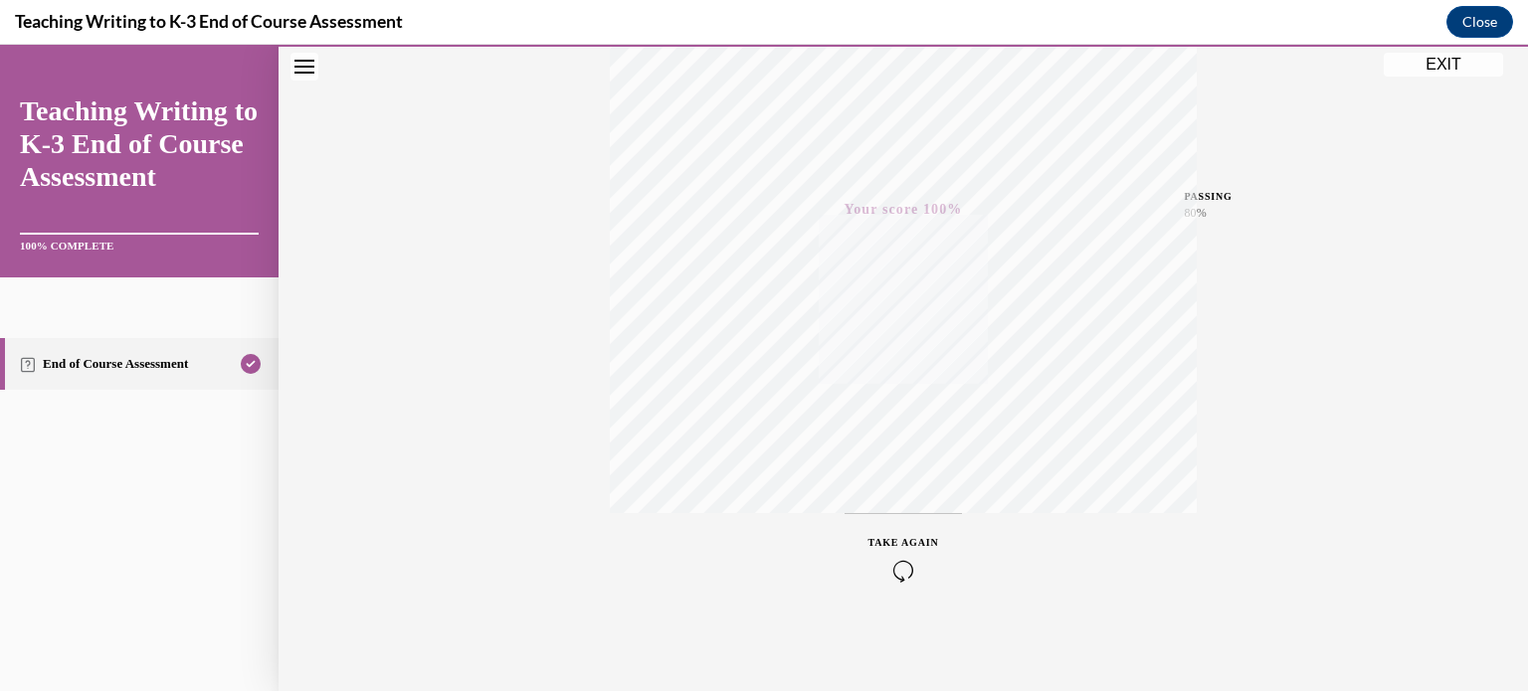
scroll to position [0, 0]
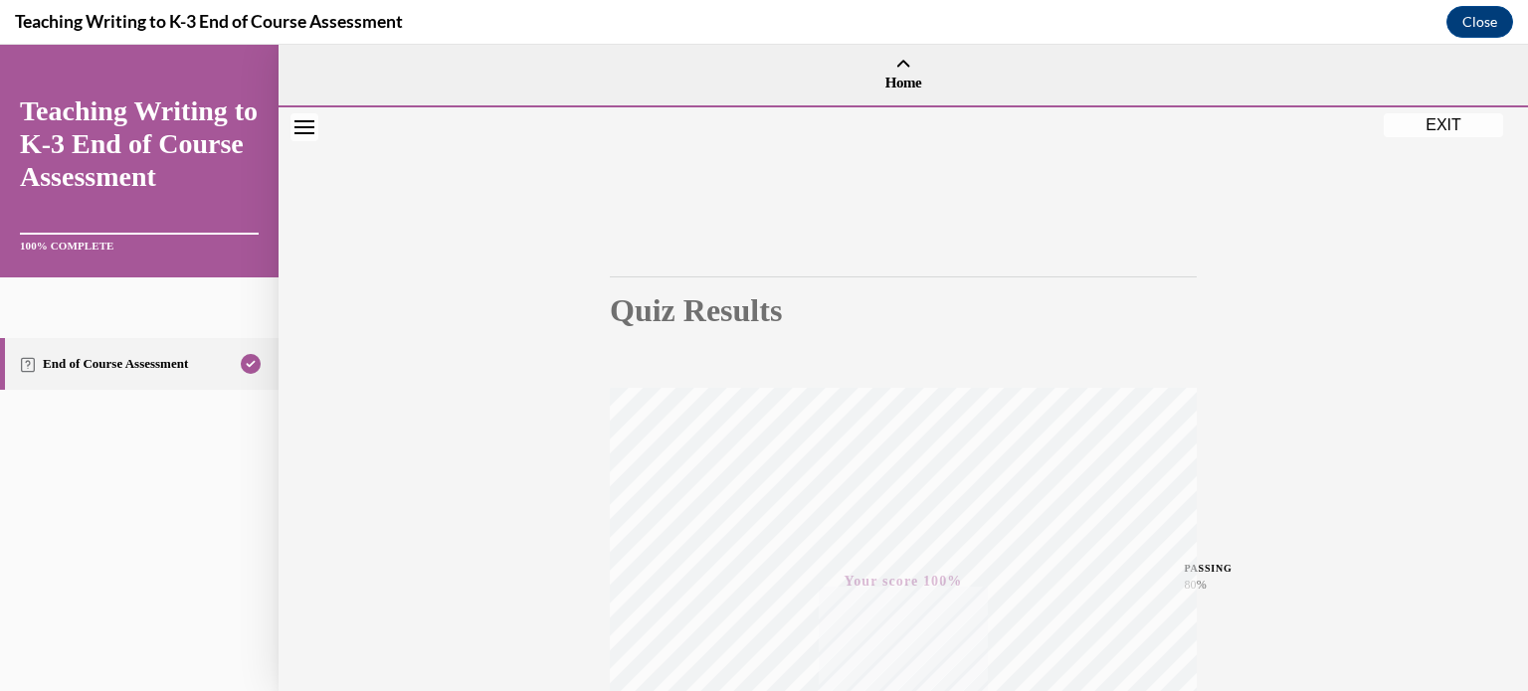
click at [1434, 132] on button "EXIT" at bounding box center [1442, 125] width 119 height 24
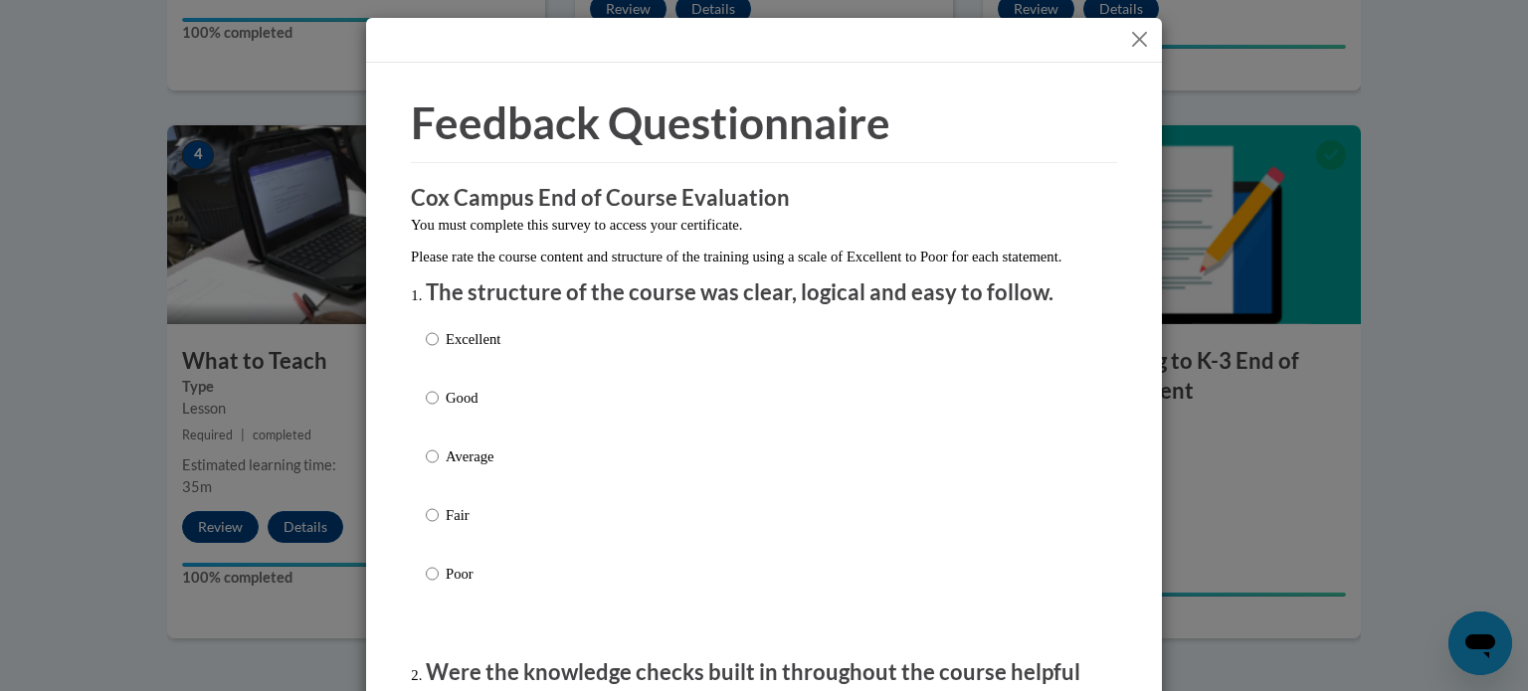
click at [469, 350] on p "Excellent" at bounding box center [473, 339] width 55 height 22
click at [439, 350] on input "Excellent" at bounding box center [432, 339] width 13 height 22
radio input "true"
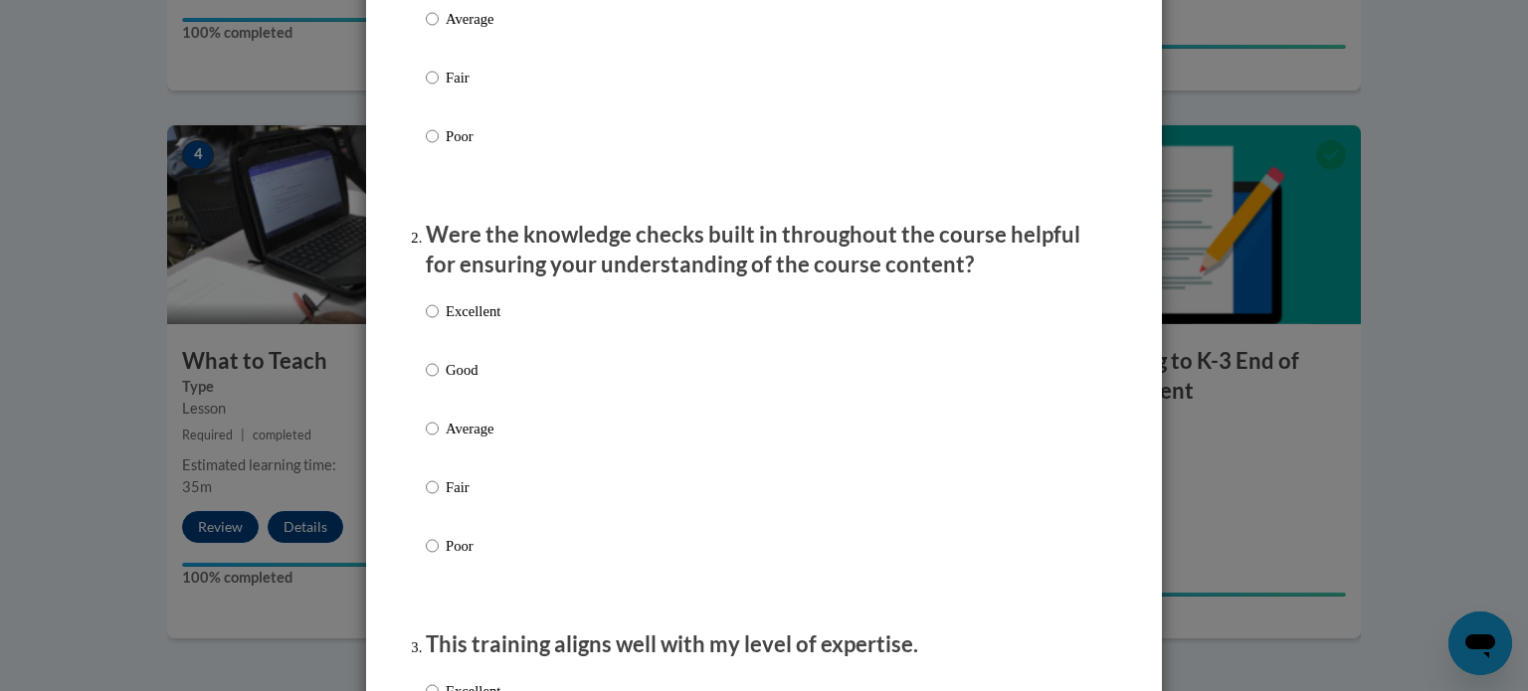
scroll to position [448, 0]
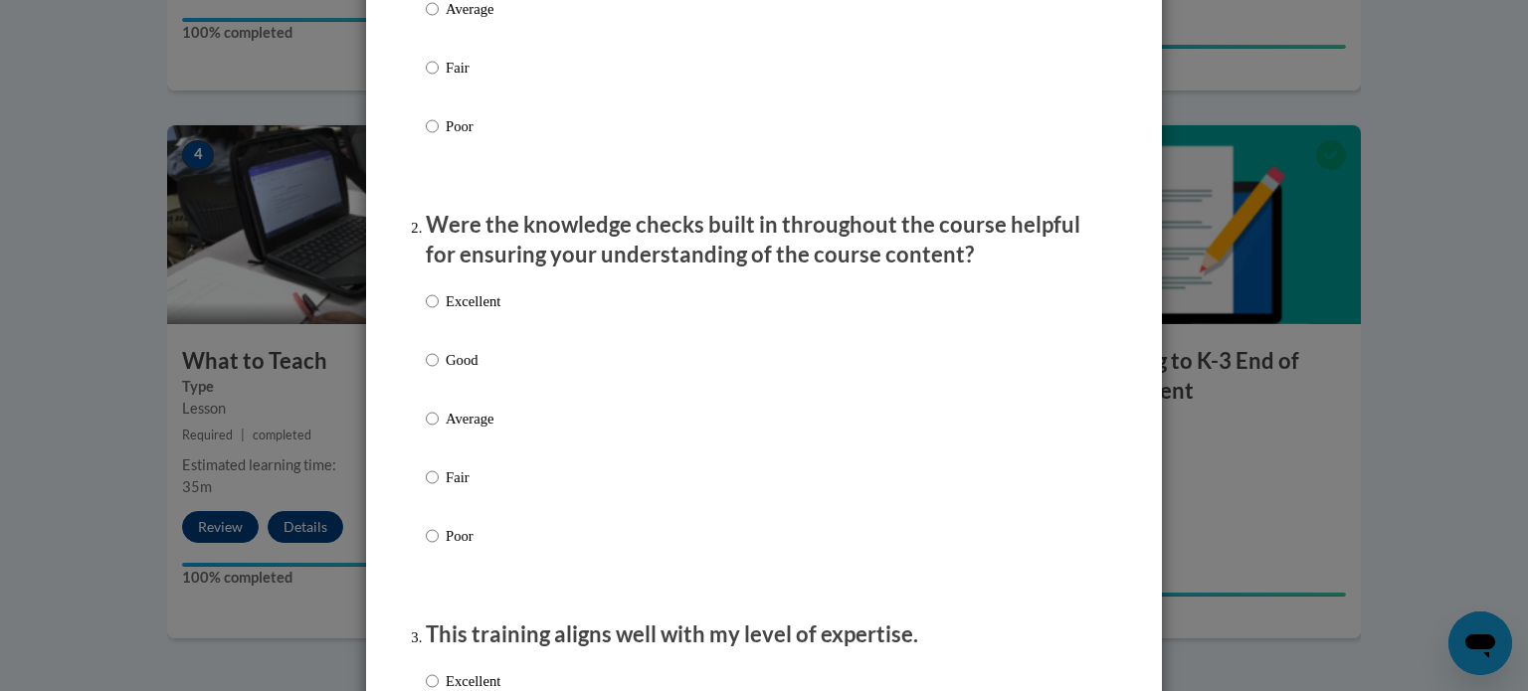
click at [481, 312] on p "Excellent" at bounding box center [473, 301] width 55 height 22
click at [439, 312] on input "Excellent" at bounding box center [432, 301] width 13 height 22
radio input "true"
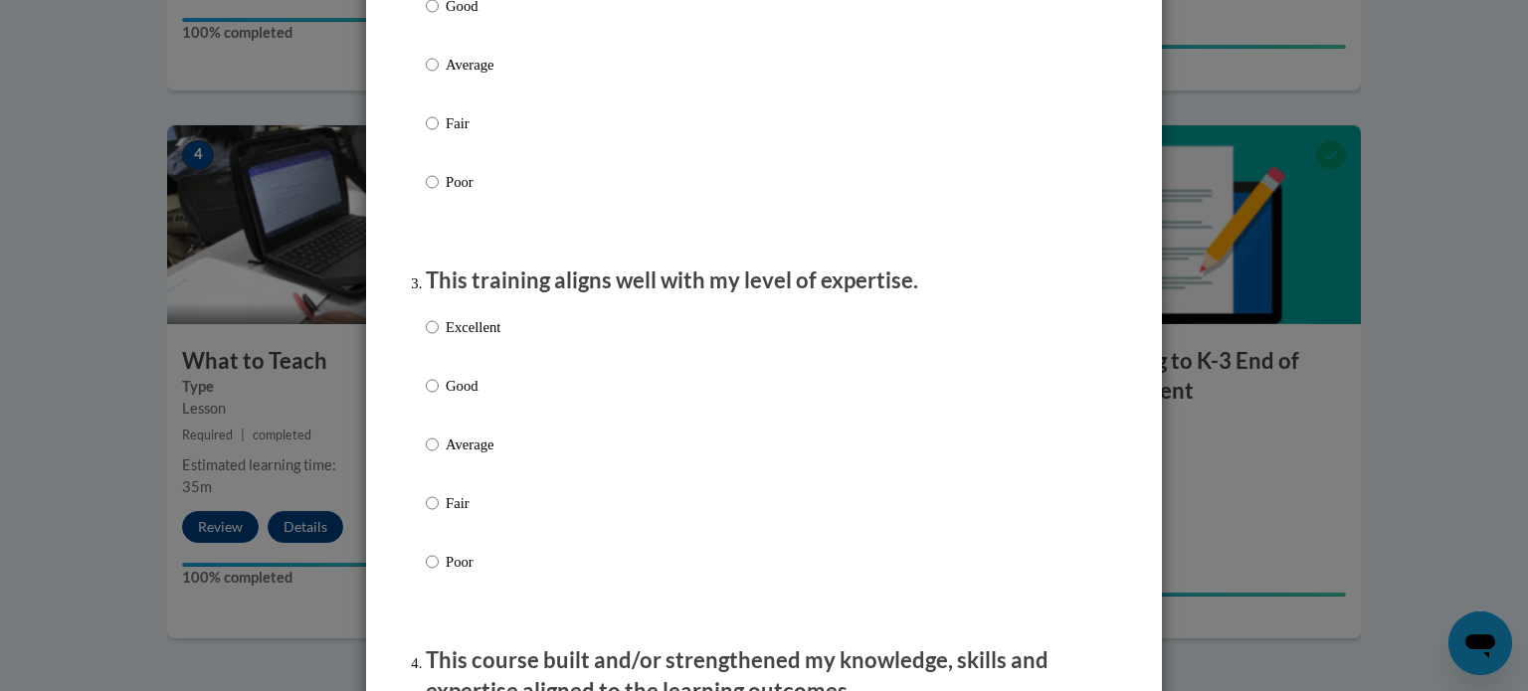
scroll to position [807, 0]
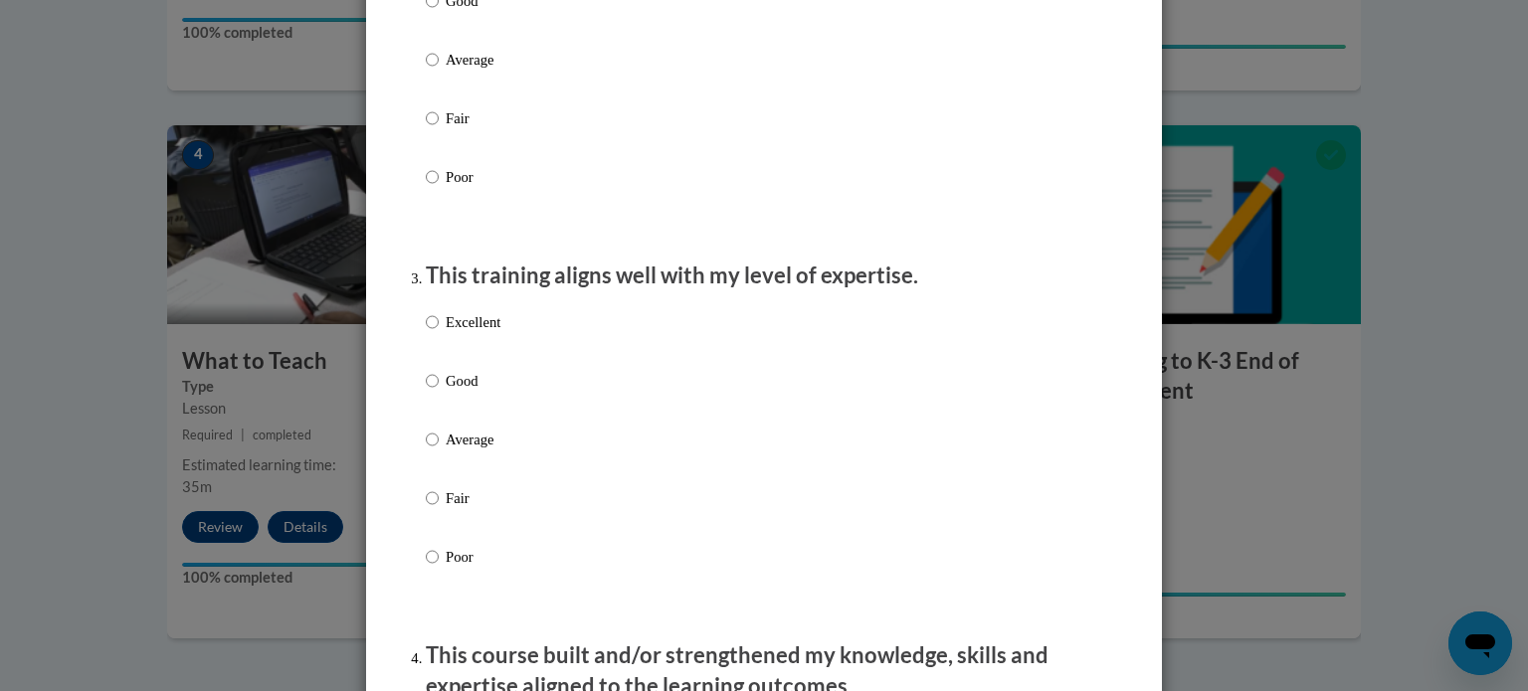
click at [455, 333] on p "Excellent" at bounding box center [473, 322] width 55 height 22
click at [439, 333] on input "Excellent" at bounding box center [432, 322] width 13 height 22
radio input "true"
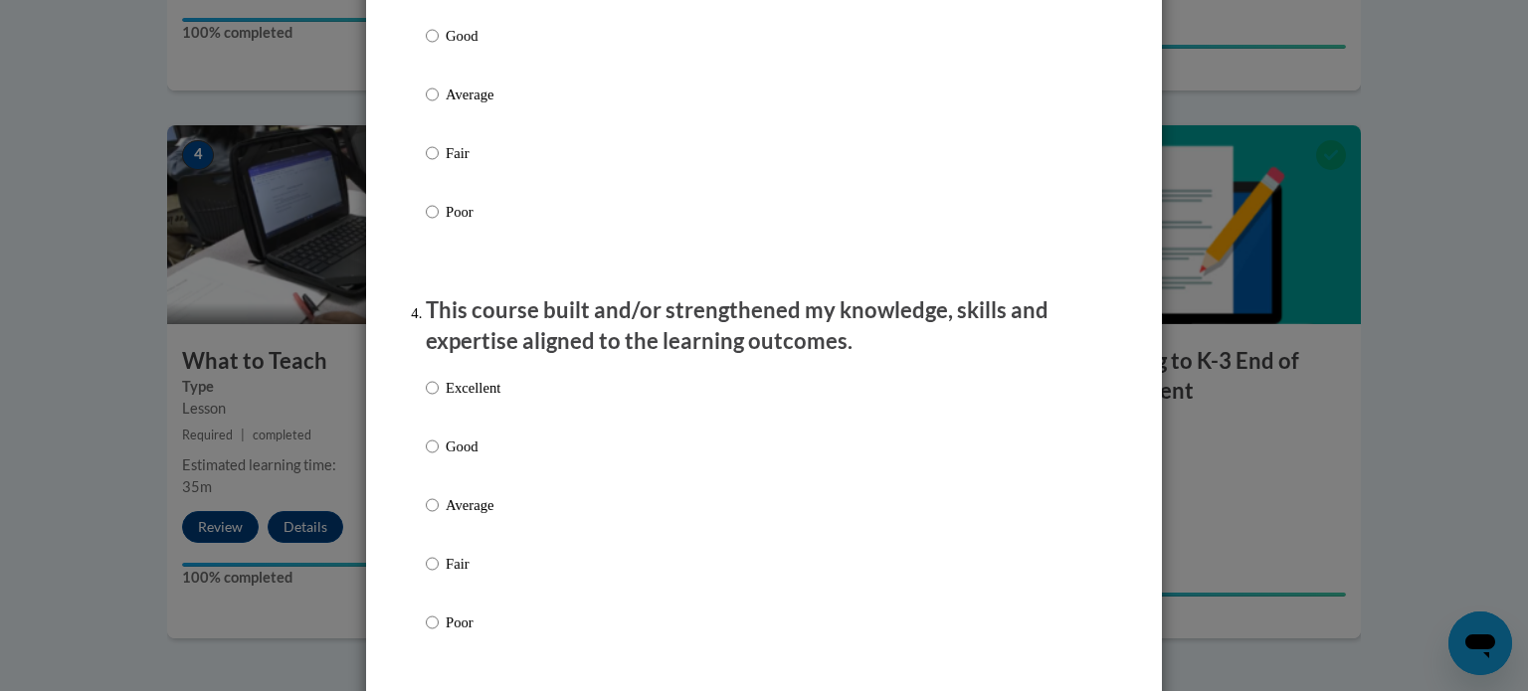
scroll to position [1154, 0]
click at [453, 397] on p "Excellent" at bounding box center [473, 386] width 55 height 22
click at [439, 397] on input "Excellent" at bounding box center [432, 386] width 13 height 22
radio input "true"
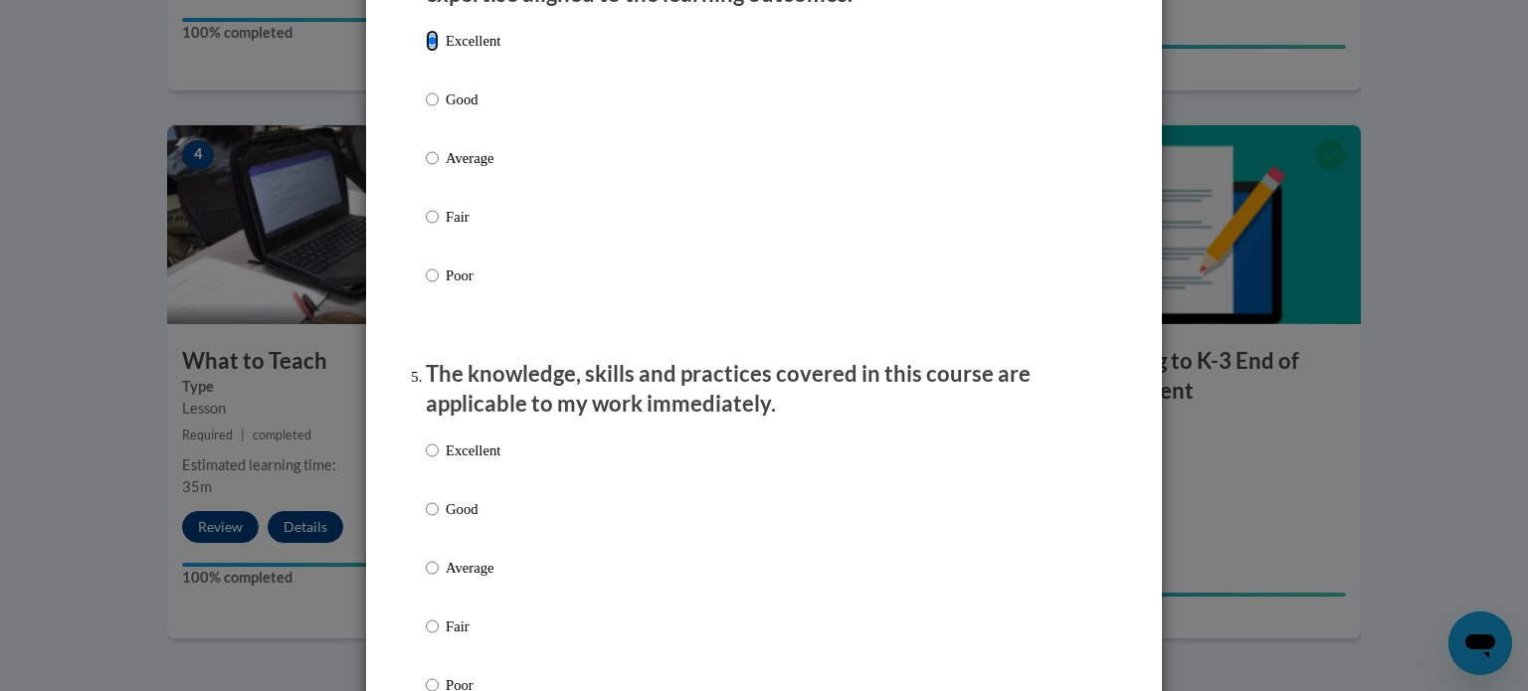
scroll to position [1506, 0]
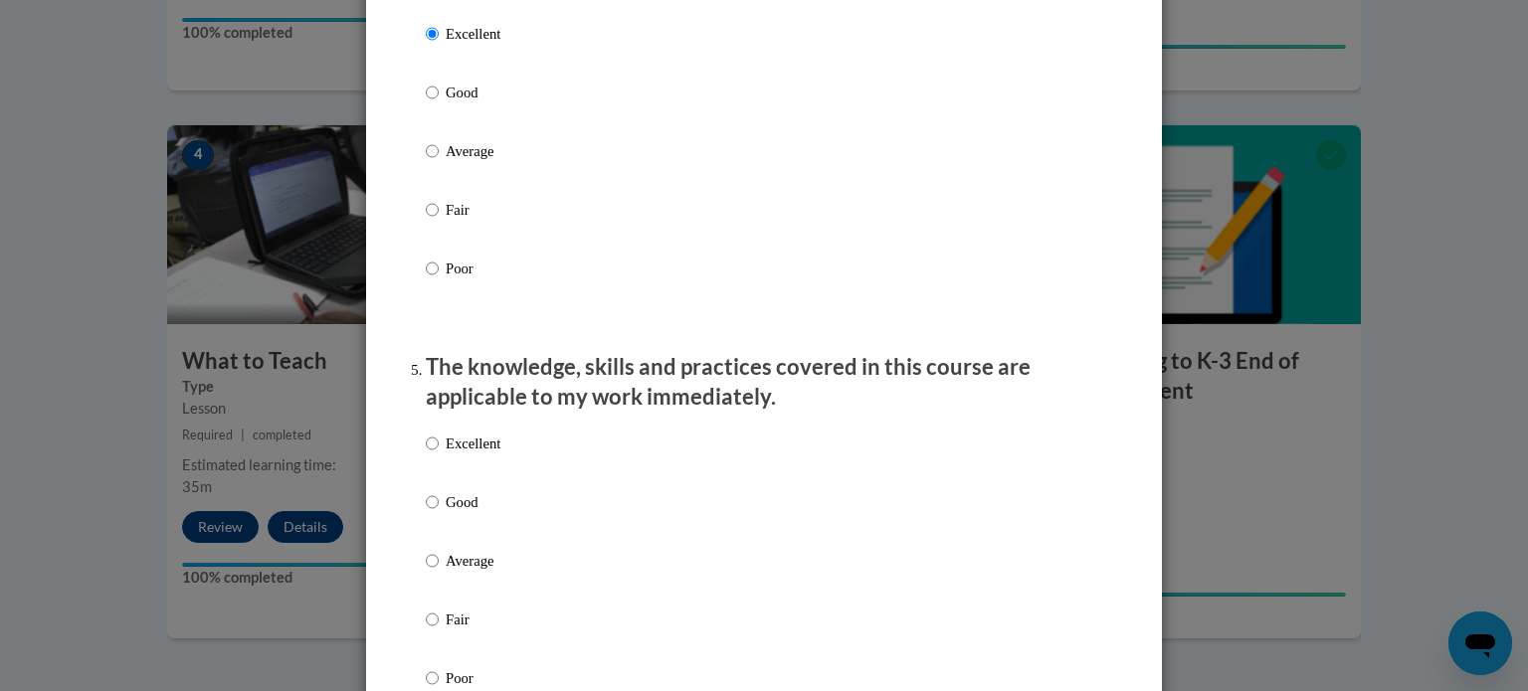
click at [474, 454] on p "Excellent" at bounding box center [473, 444] width 55 height 22
click at [439, 454] on input "Excellent" at bounding box center [432, 444] width 13 height 22
radio input "true"
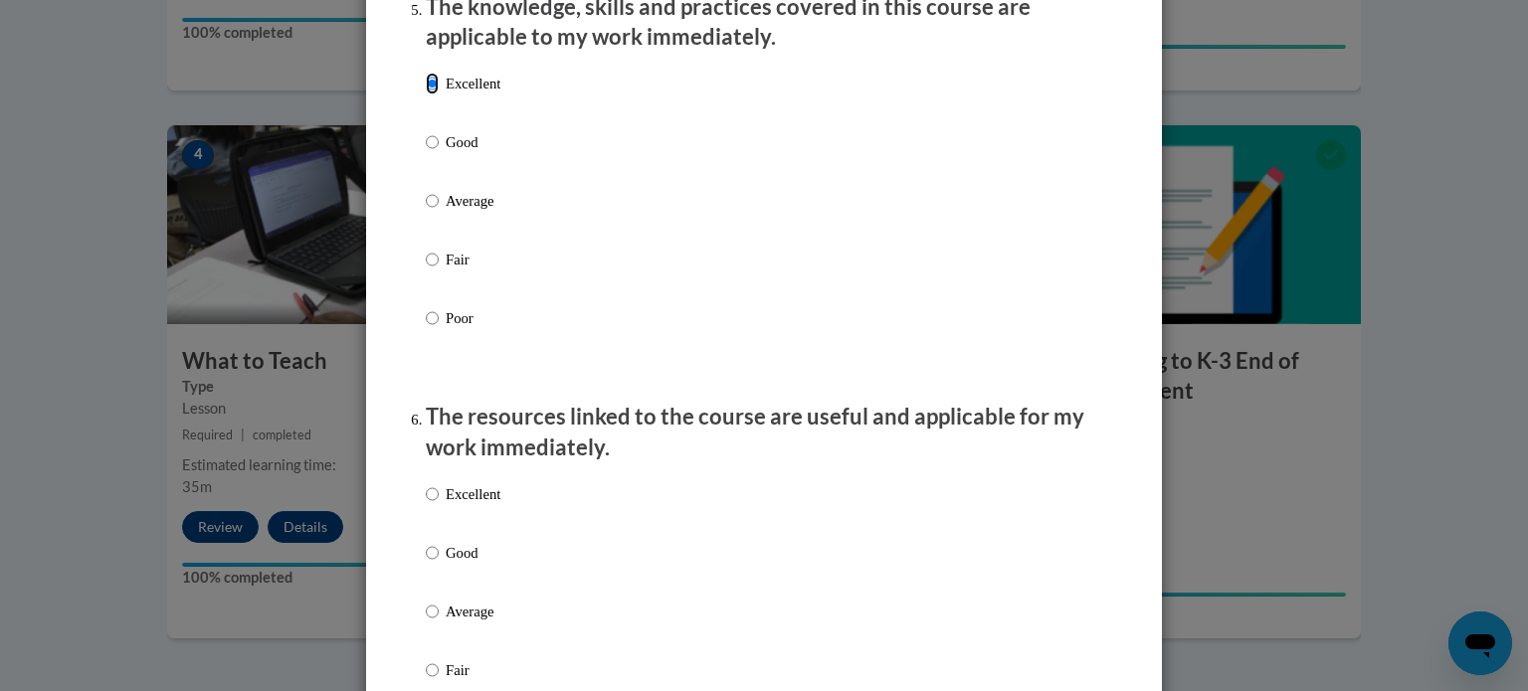
scroll to position [1870, 0]
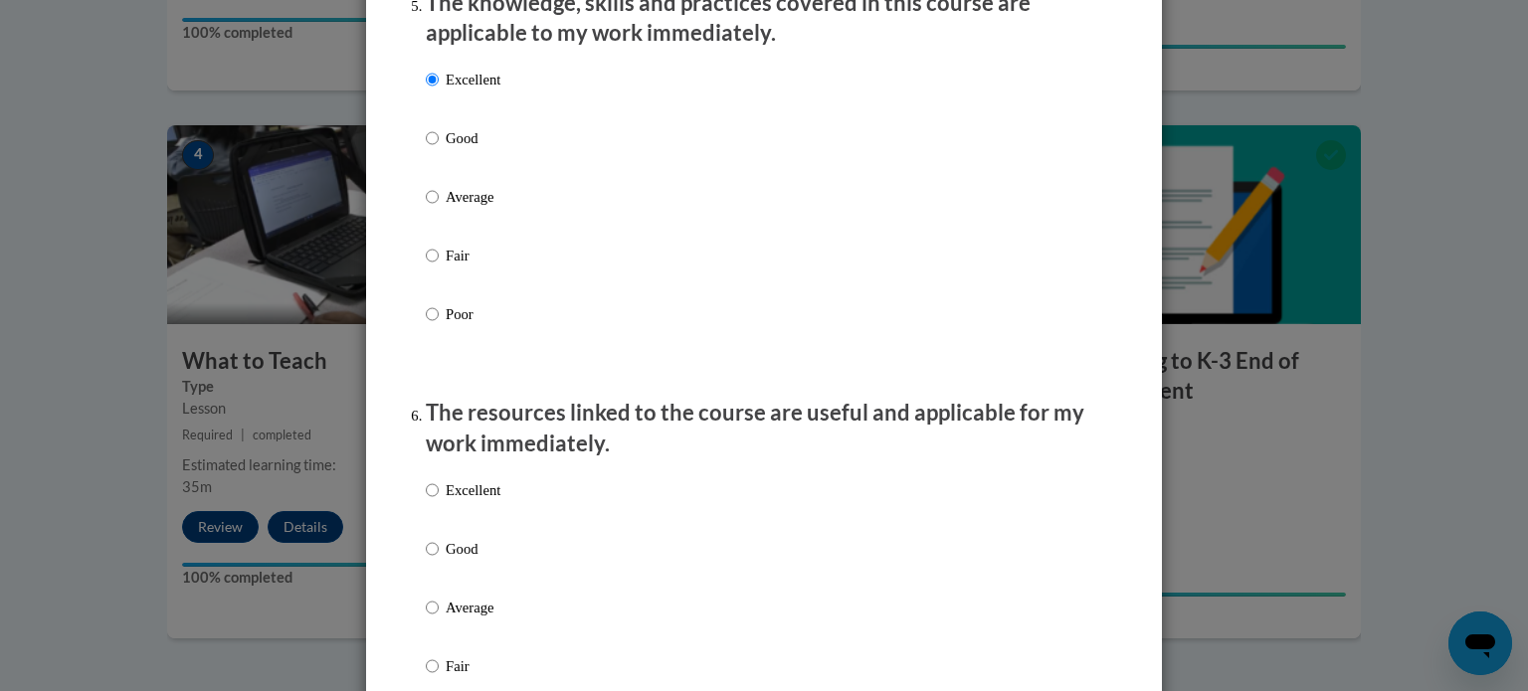
click at [476, 501] on p "Excellent" at bounding box center [473, 490] width 55 height 22
click at [439, 501] on input "Excellent" at bounding box center [432, 490] width 13 height 22
radio input "true"
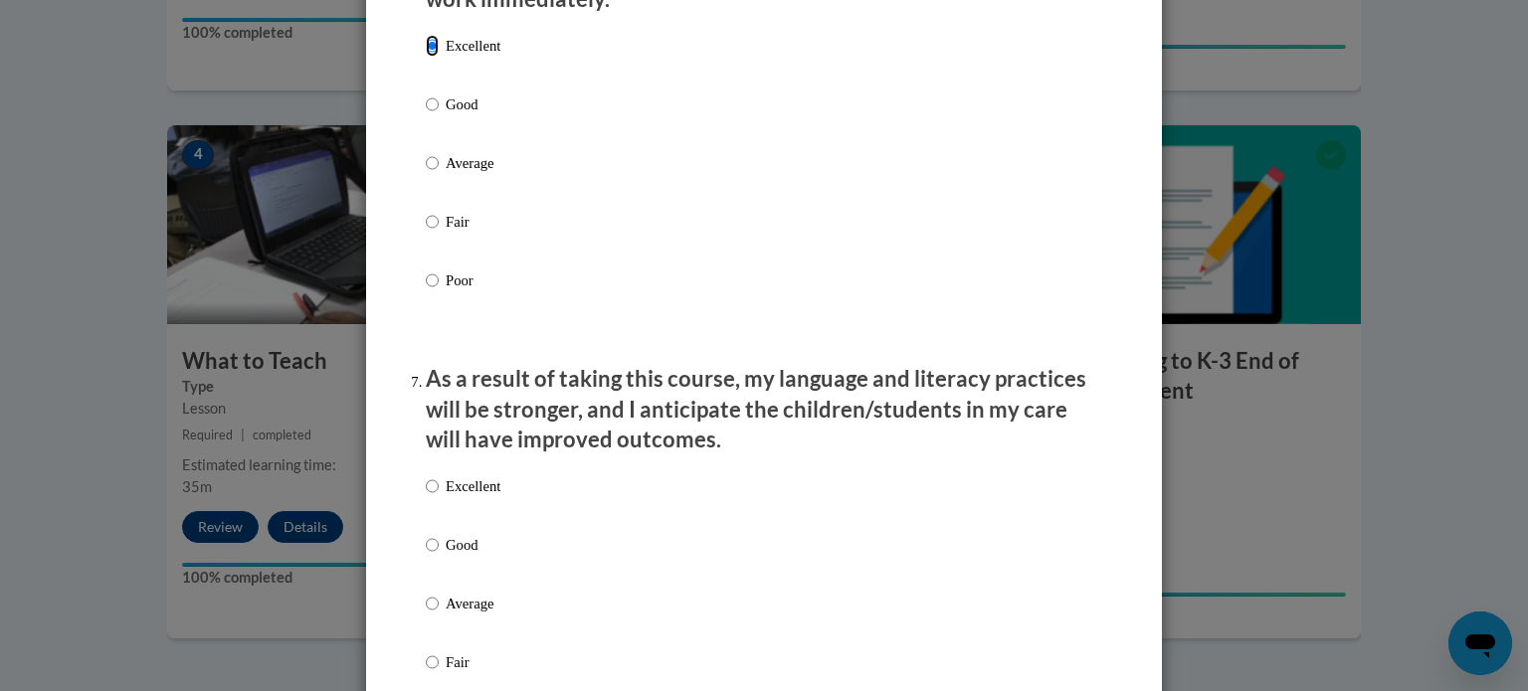
scroll to position [2319, 0]
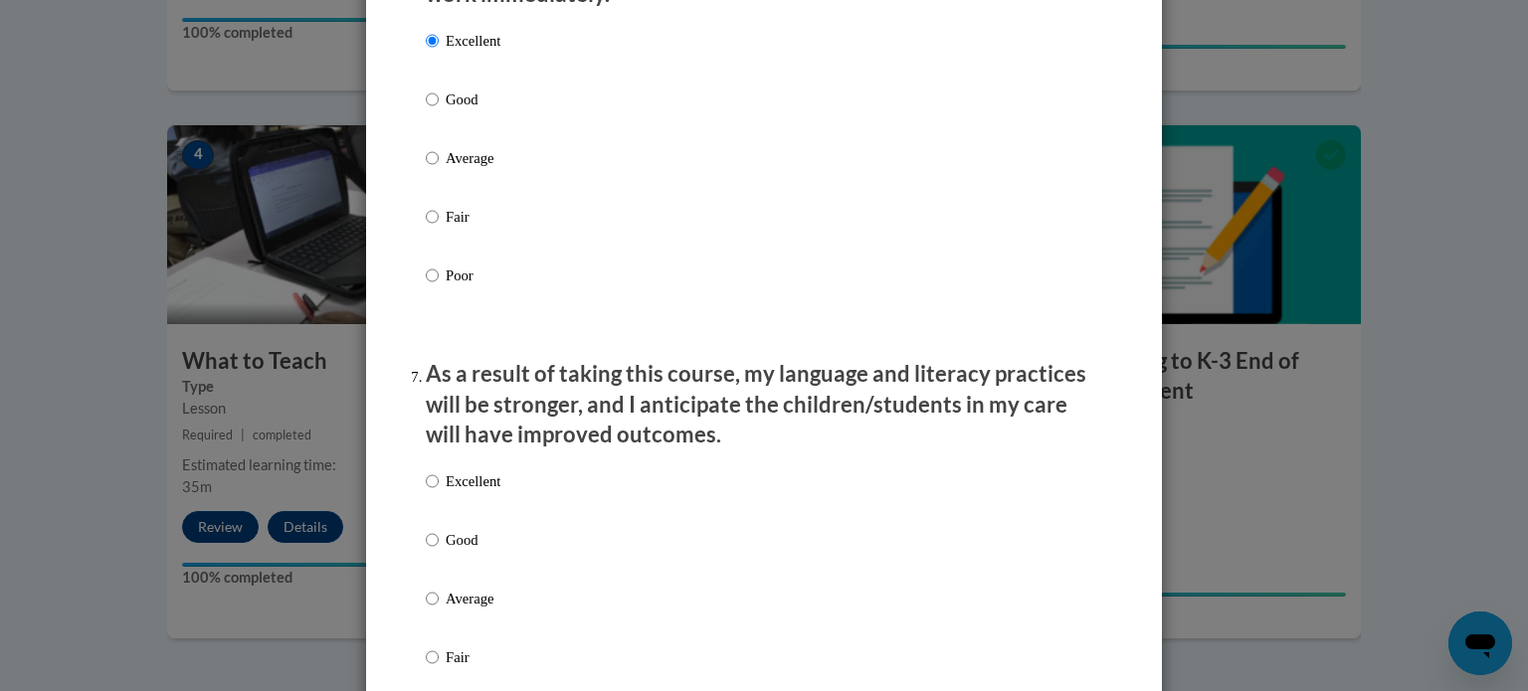
click at [461, 492] on p "Excellent" at bounding box center [473, 481] width 55 height 22
click at [439, 492] on input "Excellent" at bounding box center [432, 481] width 13 height 22
radio input "true"
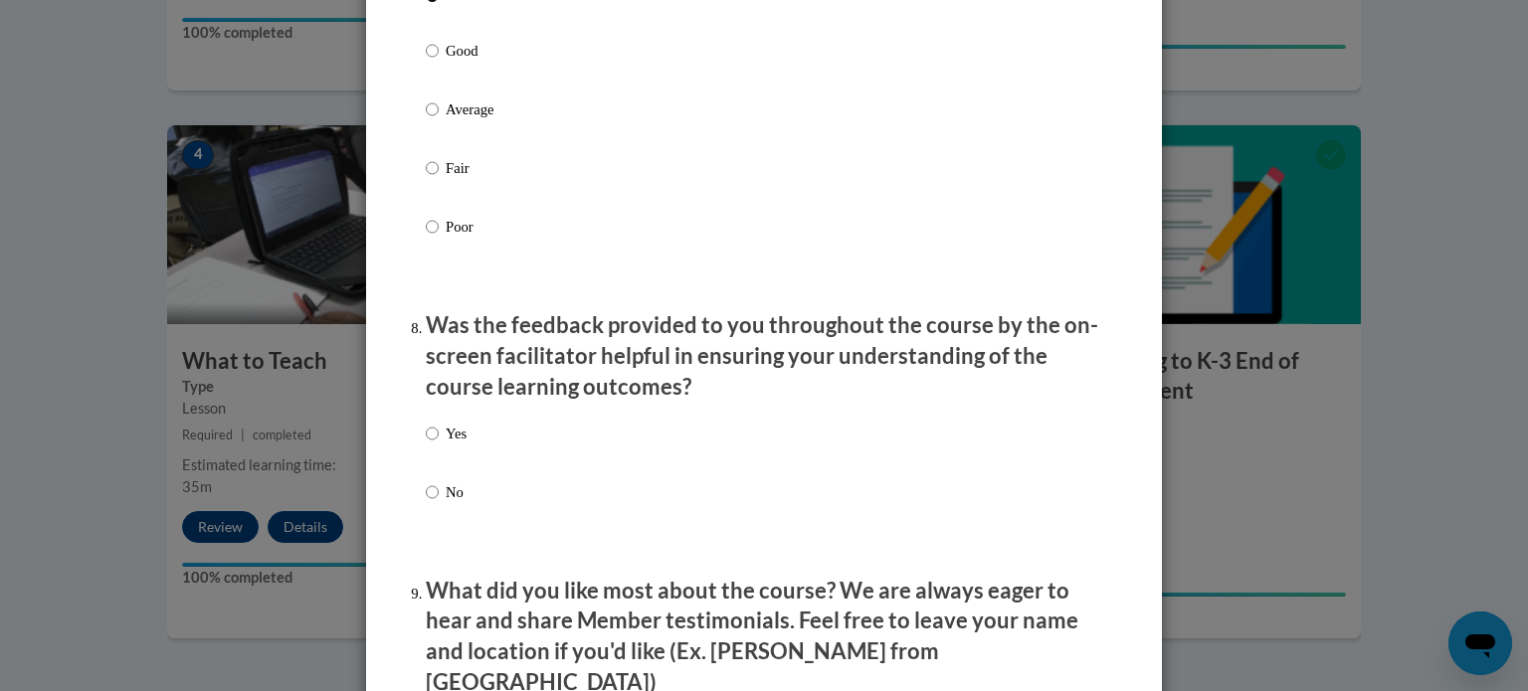
scroll to position [2812, 0]
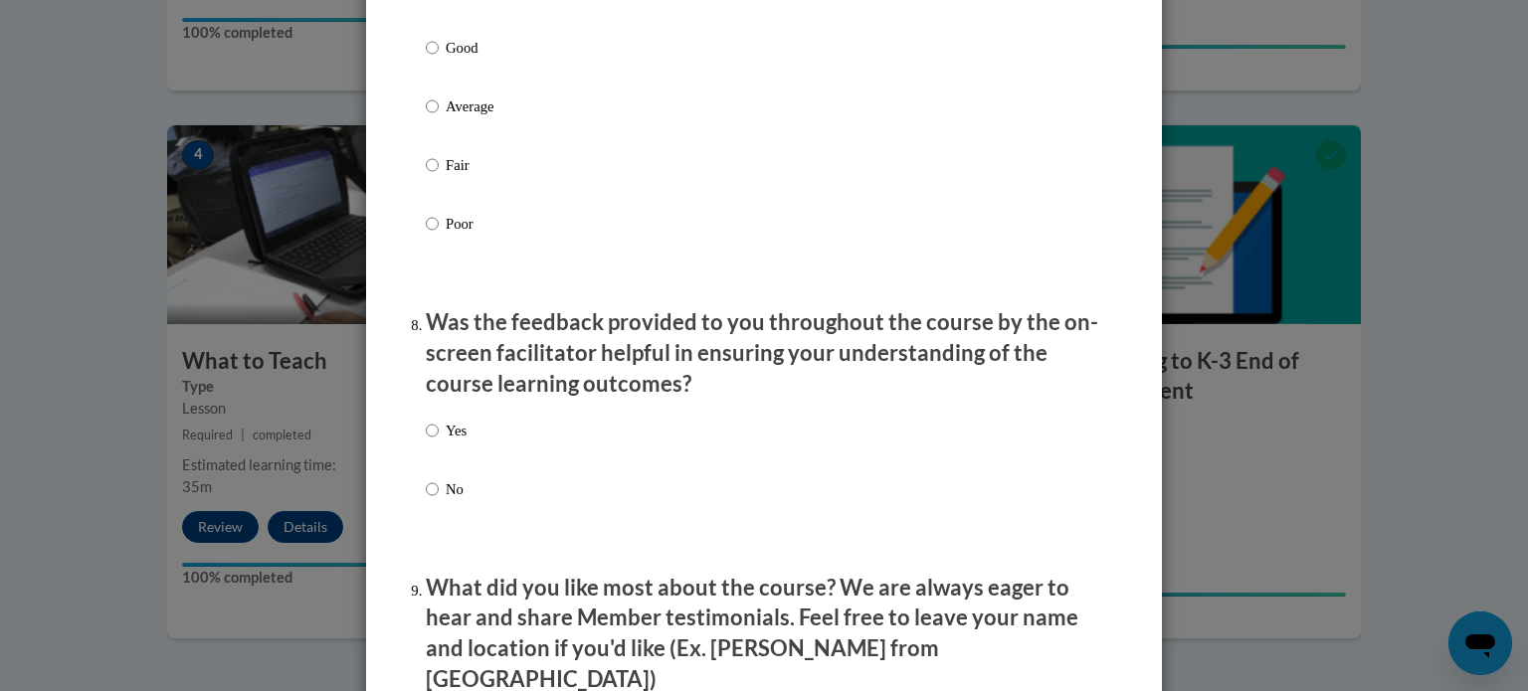
click at [446, 442] on p "Yes" at bounding box center [456, 431] width 21 height 22
click at [439, 442] on input "Yes" at bounding box center [432, 431] width 13 height 22
radio input "true"
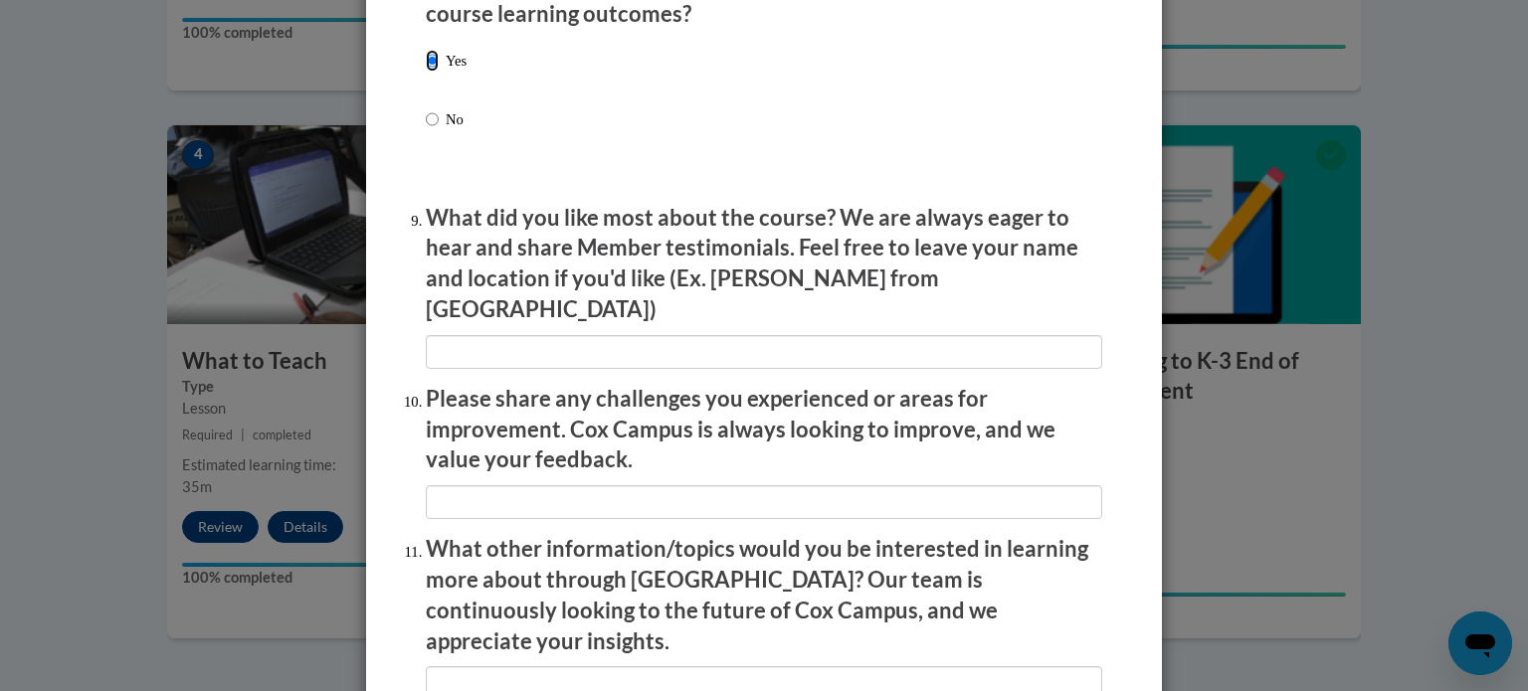
scroll to position [3450, 0]
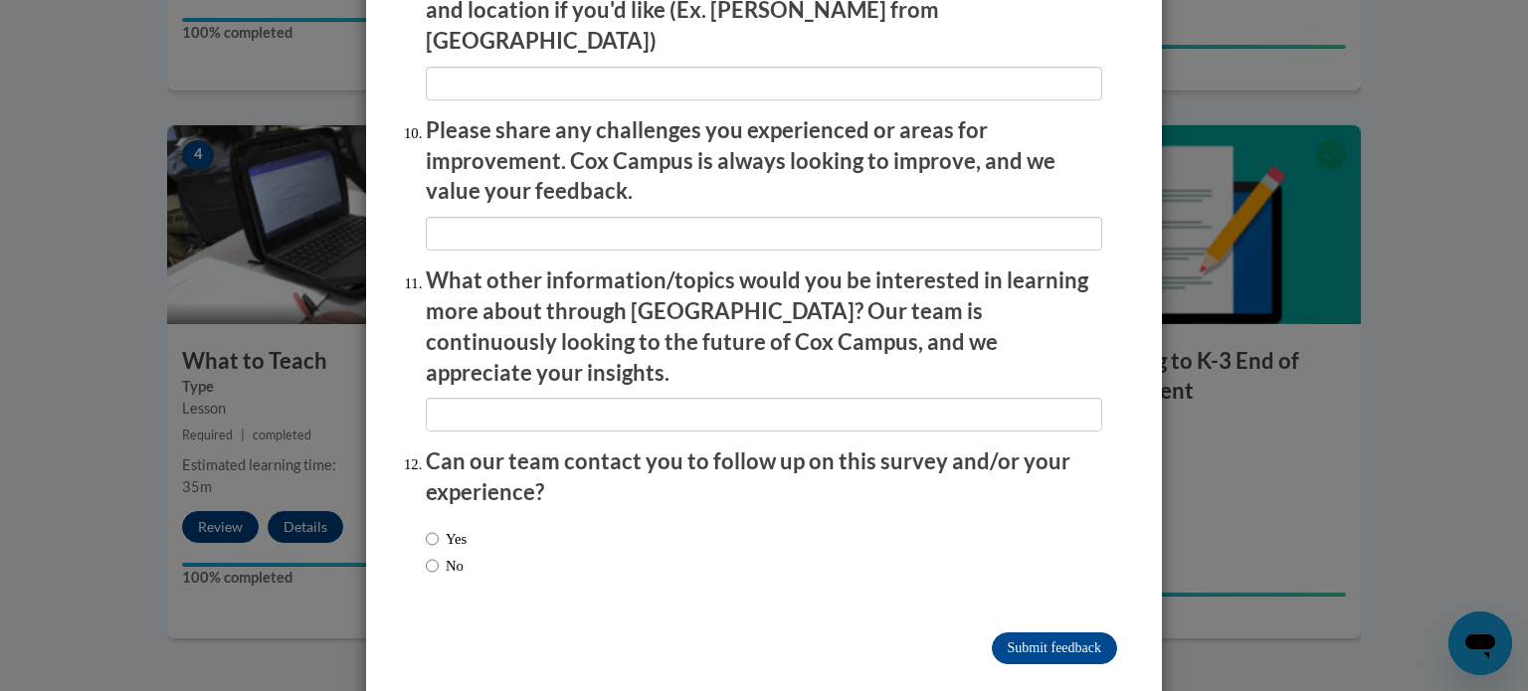
click at [437, 555] on label "No" at bounding box center [445, 566] width 38 height 22
click at [437, 555] on input "No" at bounding box center [432, 566] width 13 height 22
radio input "true"
click at [1073, 633] on input "Submit feedback" at bounding box center [1054, 649] width 125 height 32
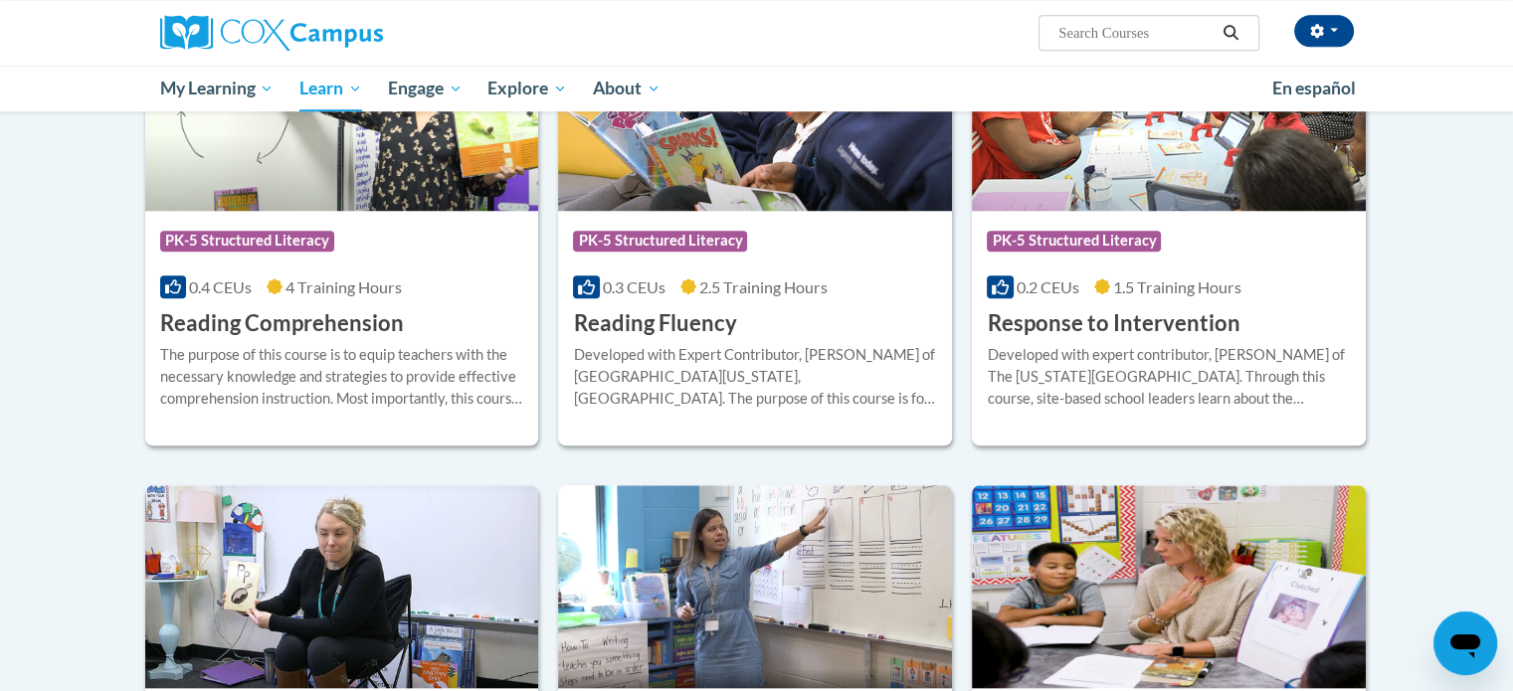
scroll to position [1802, 0]
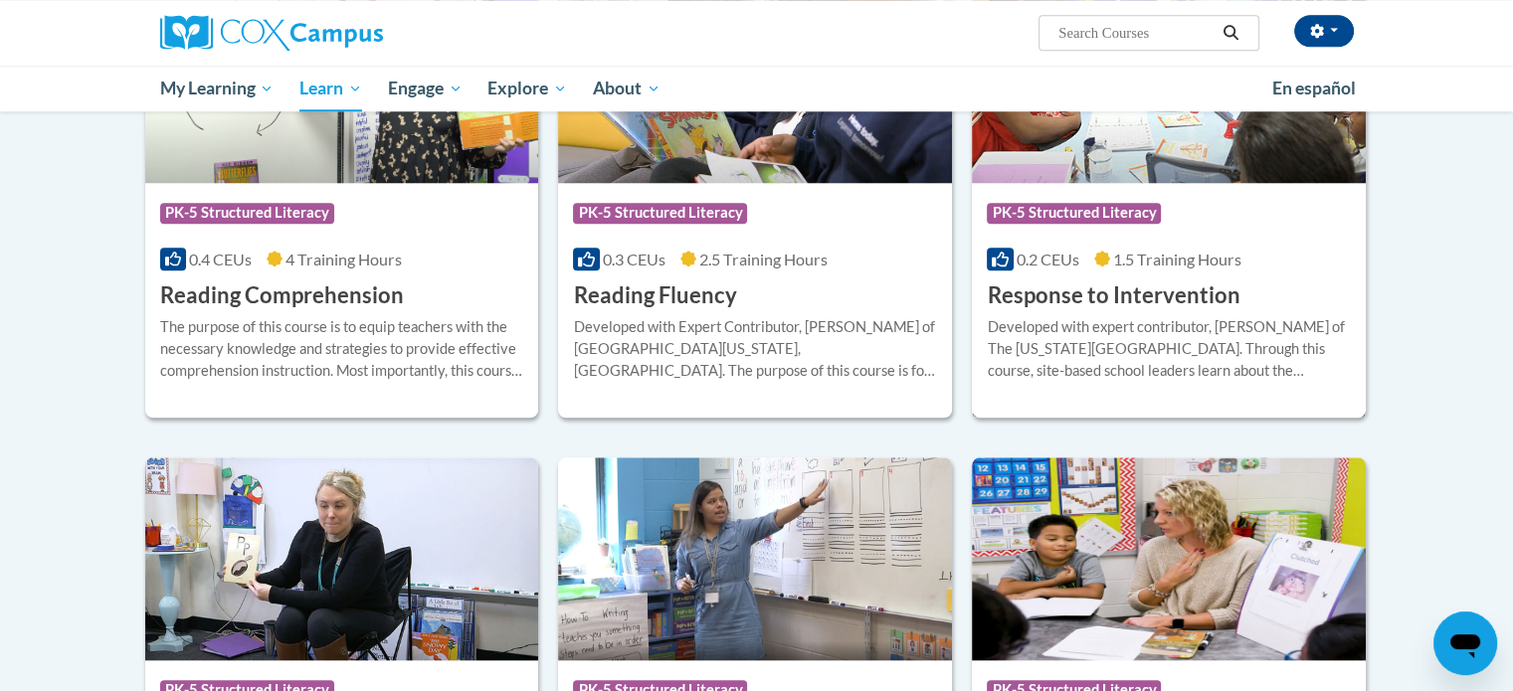
click at [1189, 367] on div "Developed with expert contributor, Dr. Laura Justice of The Ohio State Universi…" at bounding box center [1169, 349] width 364 height 66
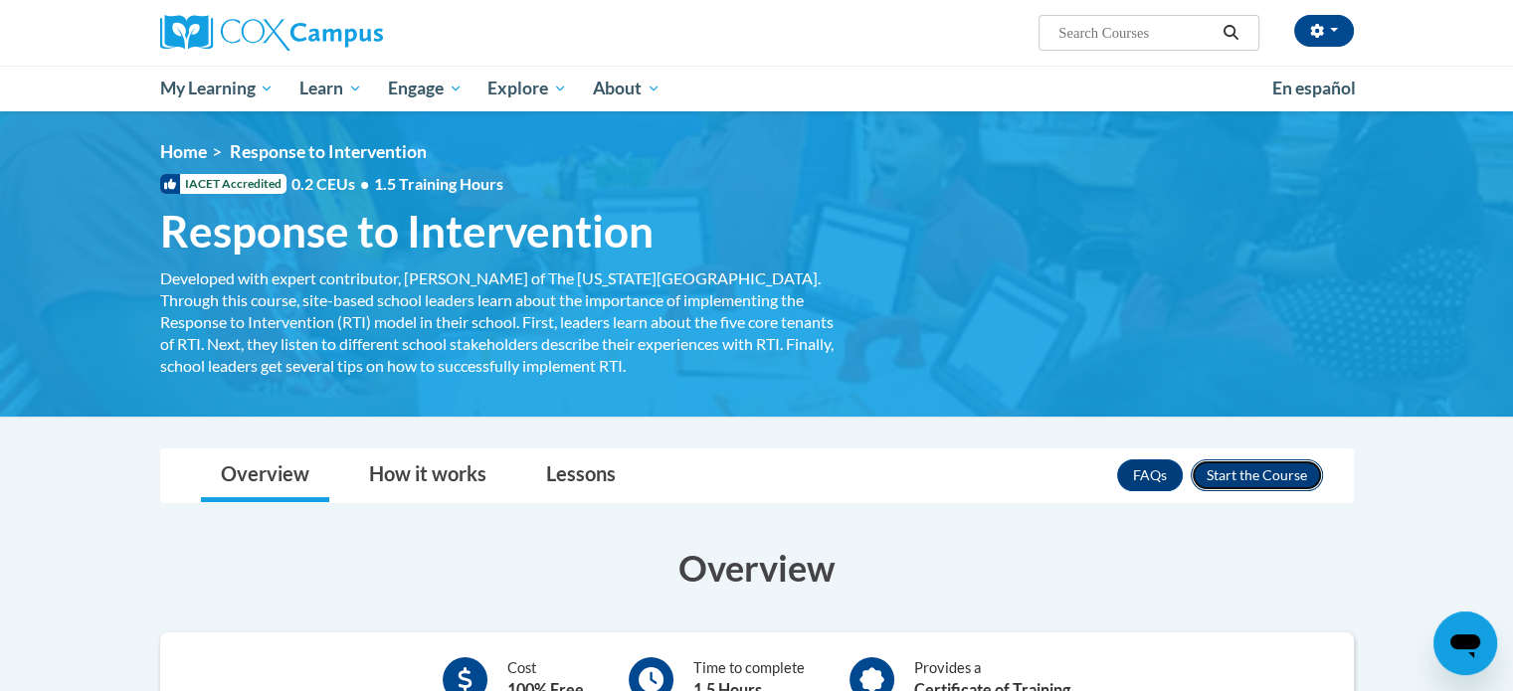
click at [1285, 471] on button "Enroll" at bounding box center [1256, 475] width 132 height 32
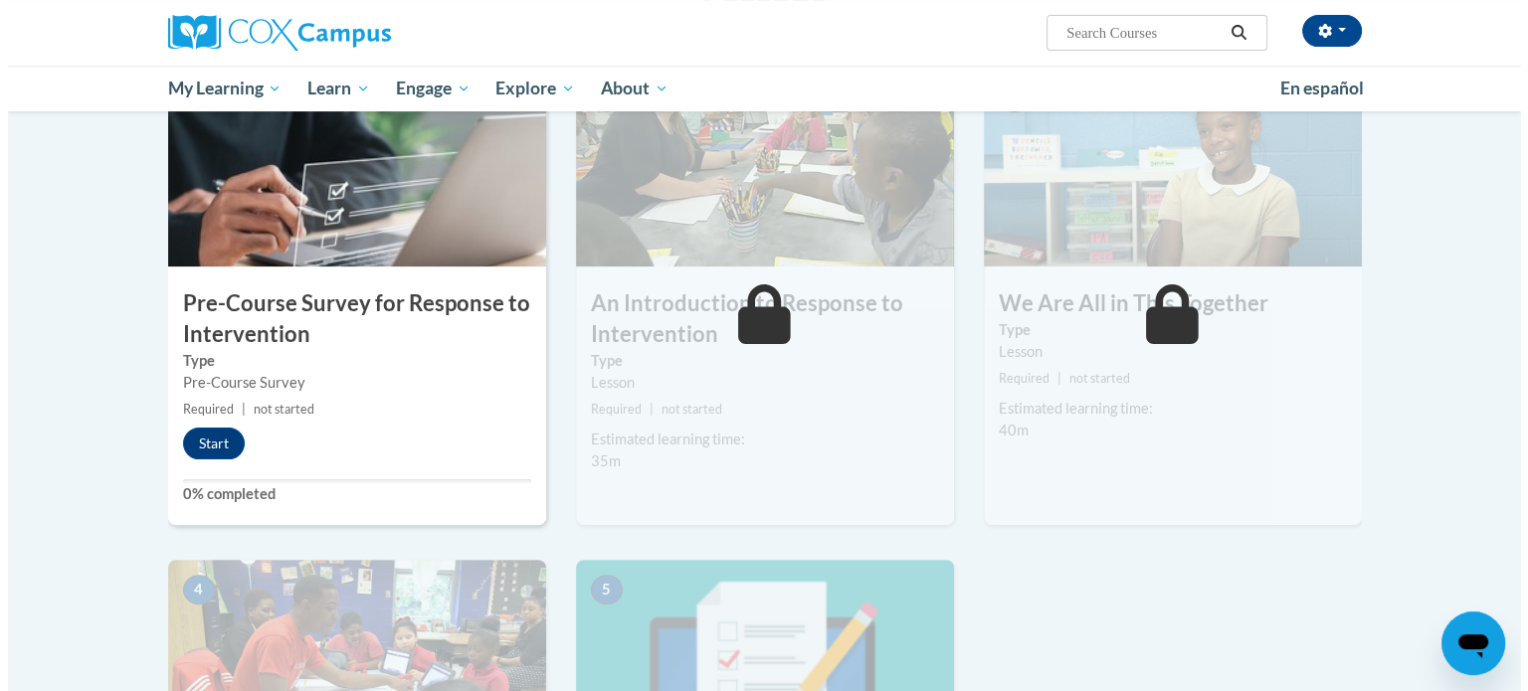
scroll to position [454, 0]
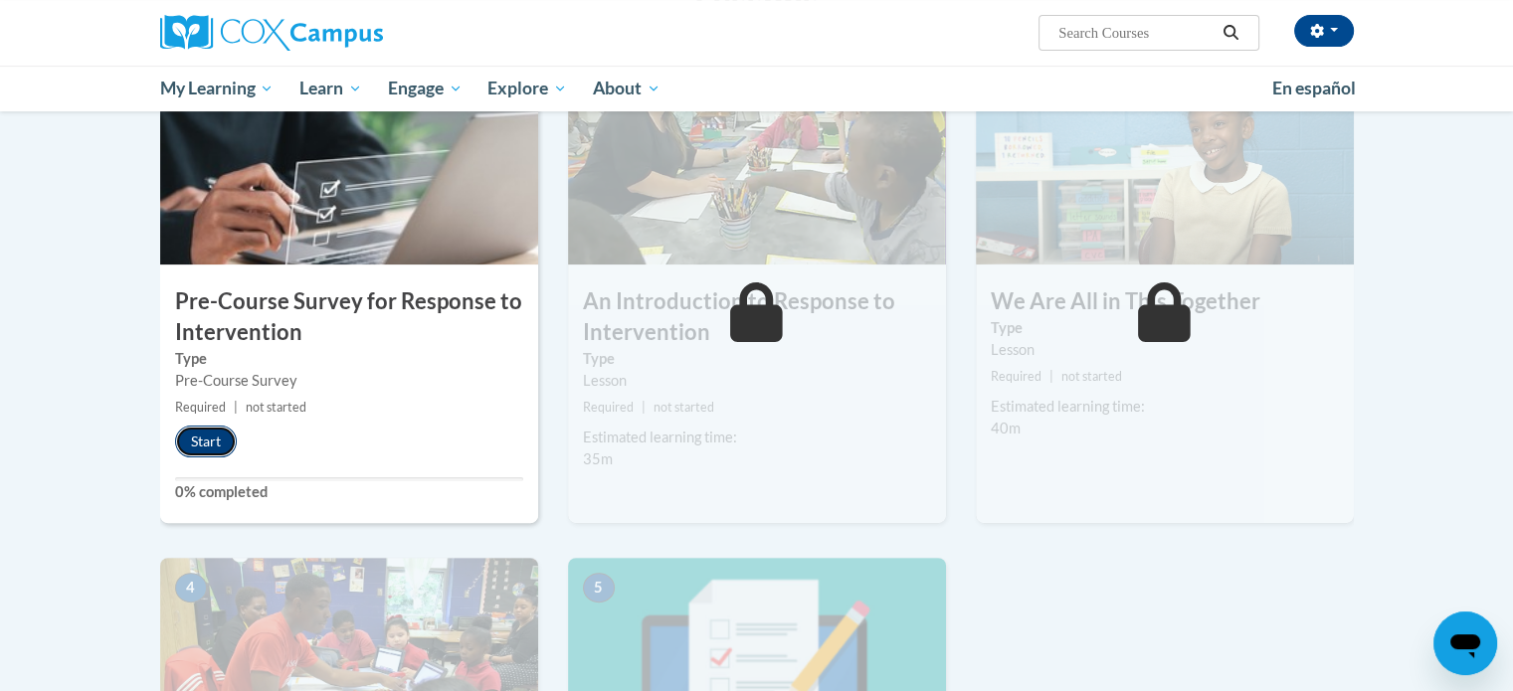
click at [194, 445] on button "Start" at bounding box center [206, 442] width 62 height 32
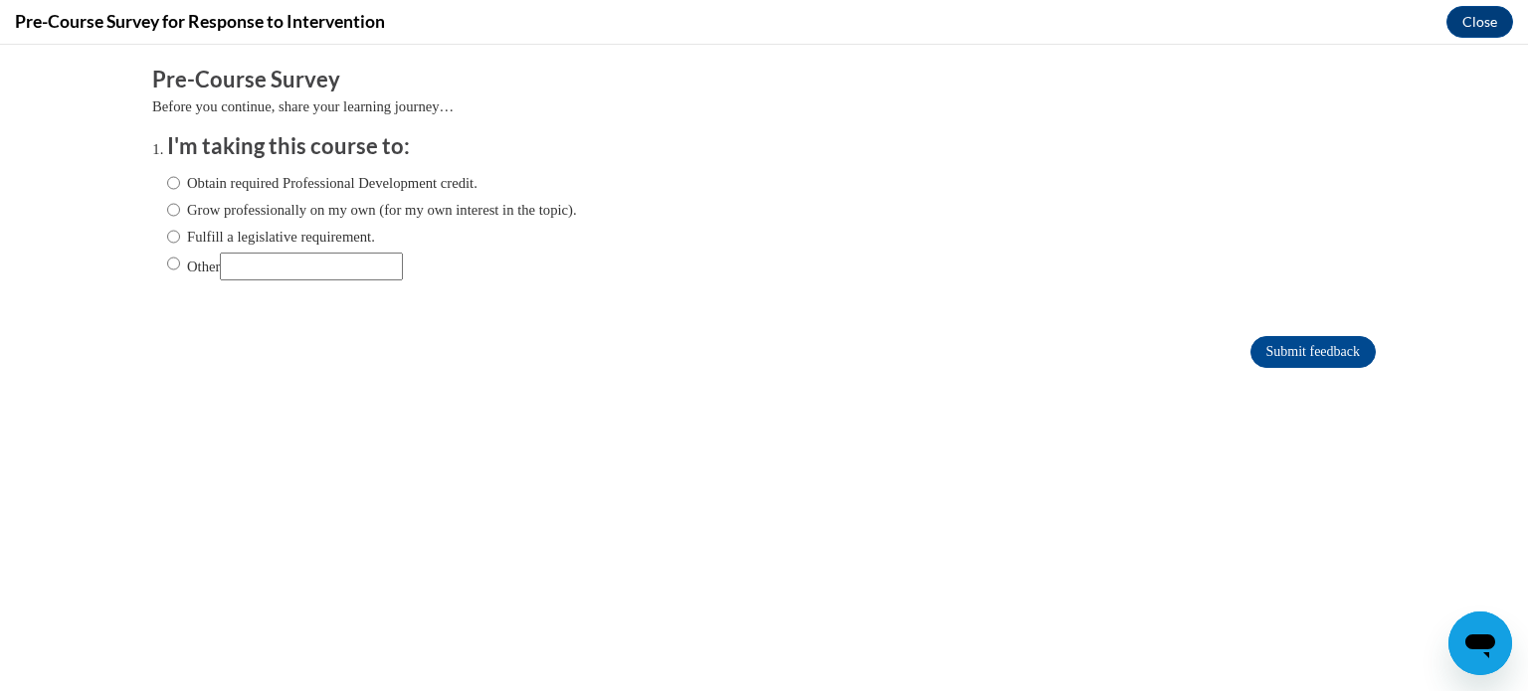
scroll to position [0, 0]
click at [202, 209] on label "Grow professionally on my own (for my own interest in the topic)." at bounding box center [372, 210] width 410 height 22
click at [180, 209] on input "Grow professionally on my own (for my own interest in the topic)." at bounding box center [173, 210] width 13 height 22
radio input "true"
click at [1305, 350] on input "Submit feedback" at bounding box center [1312, 352] width 125 height 32
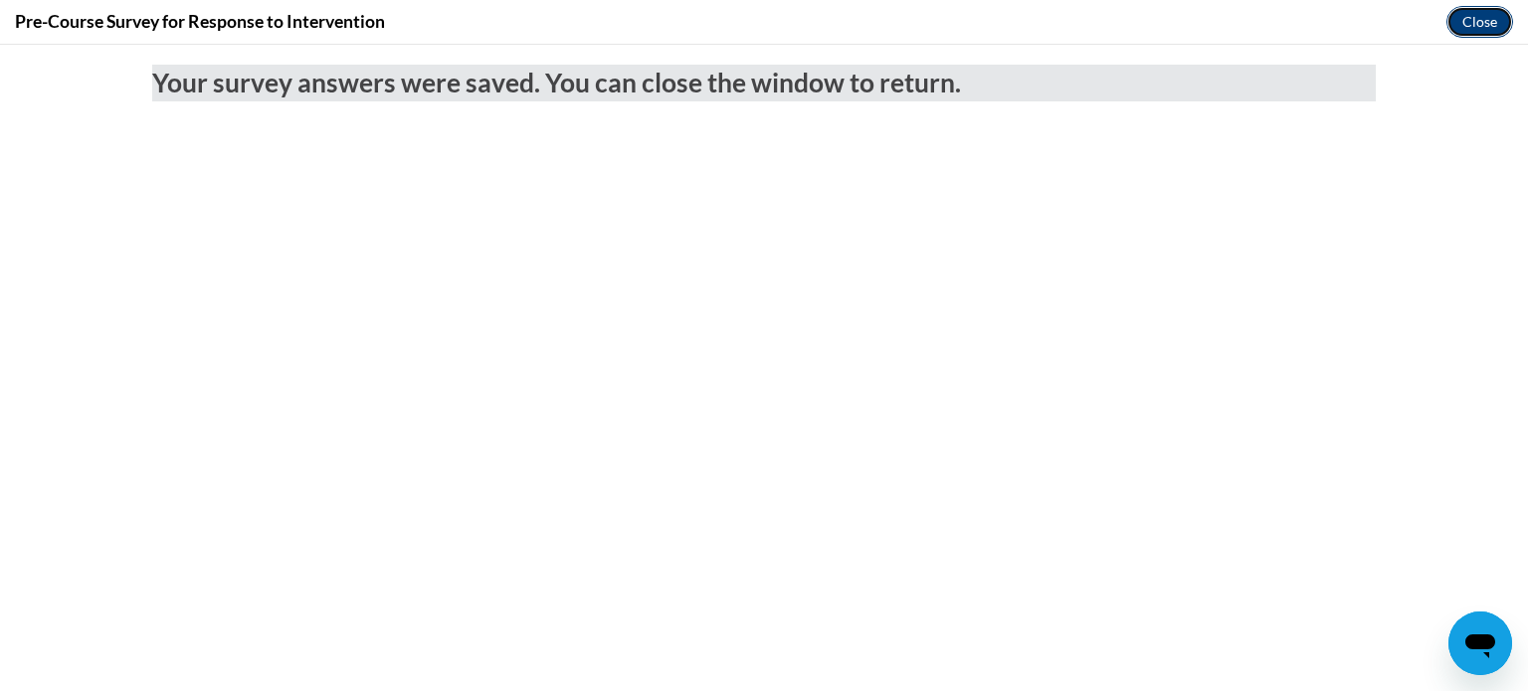
click at [1484, 18] on button "Close" at bounding box center [1479, 22] width 67 height 32
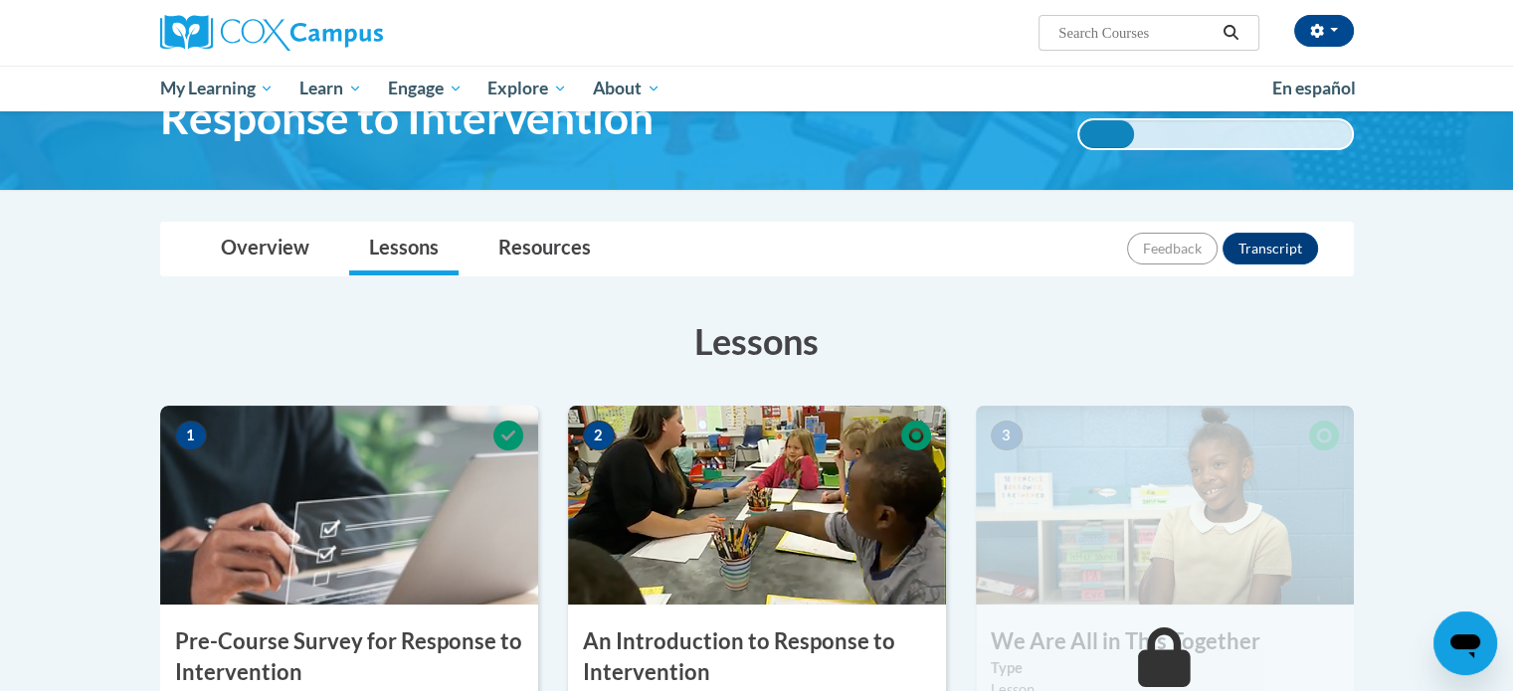
scroll to position [94, 0]
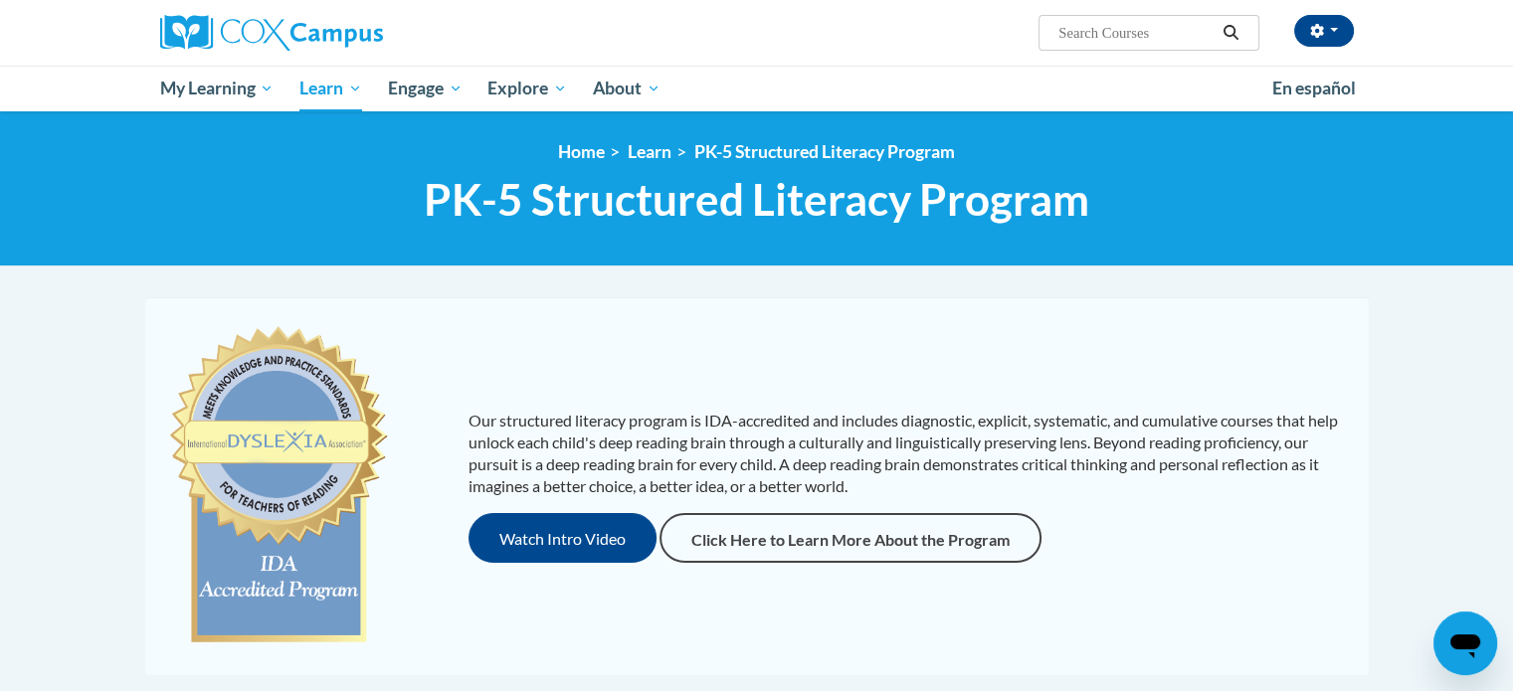
scroll to position [601, 0]
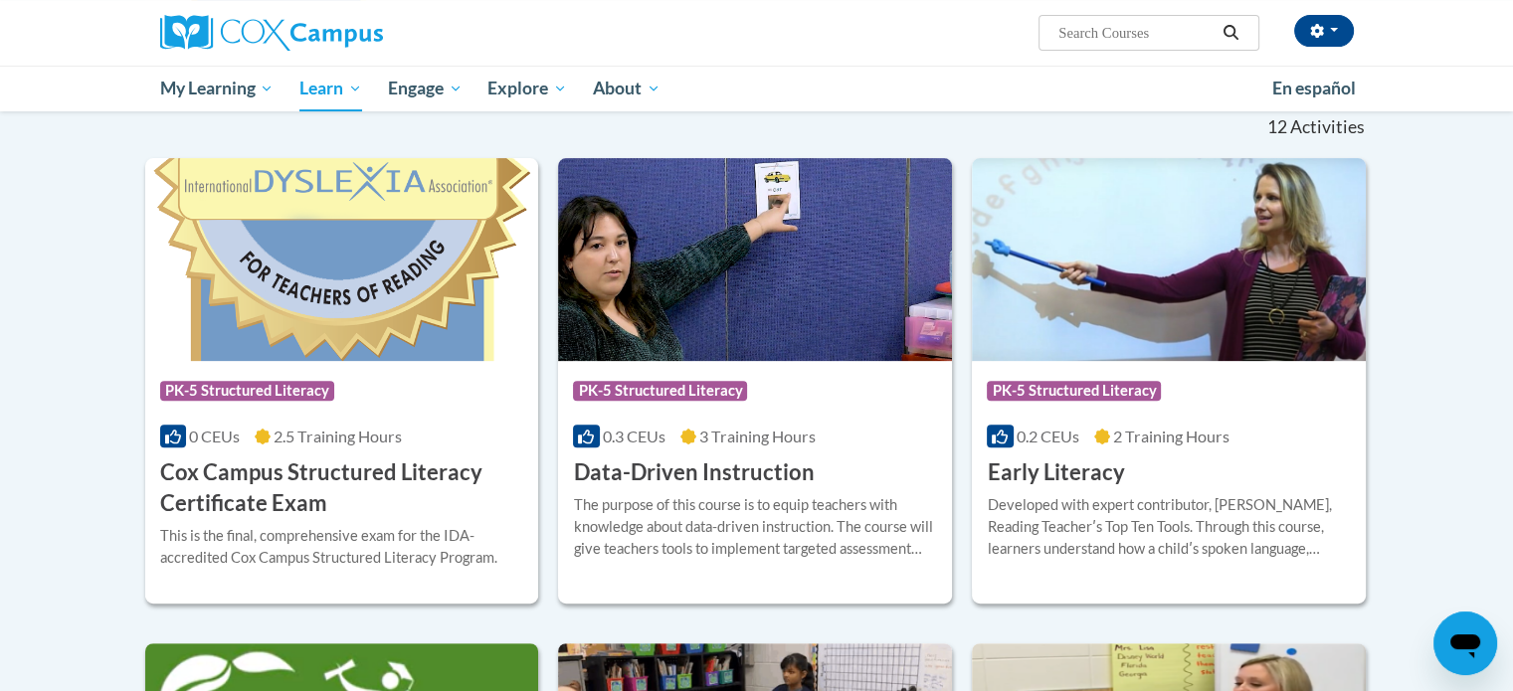
click at [689, 484] on h3 "Data-Driven Instruction" at bounding box center [693, 472] width 241 height 31
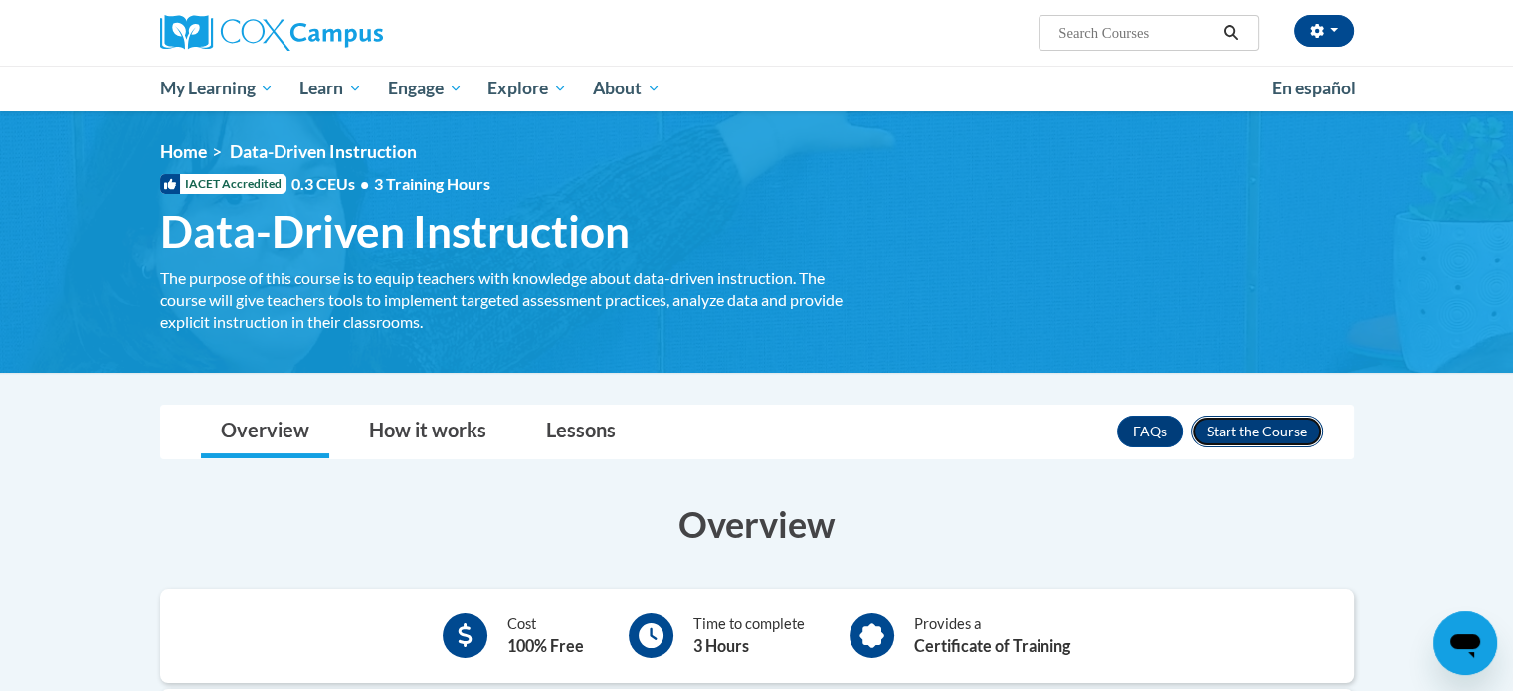
click at [1286, 427] on button "Enroll" at bounding box center [1256, 432] width 132 height 32
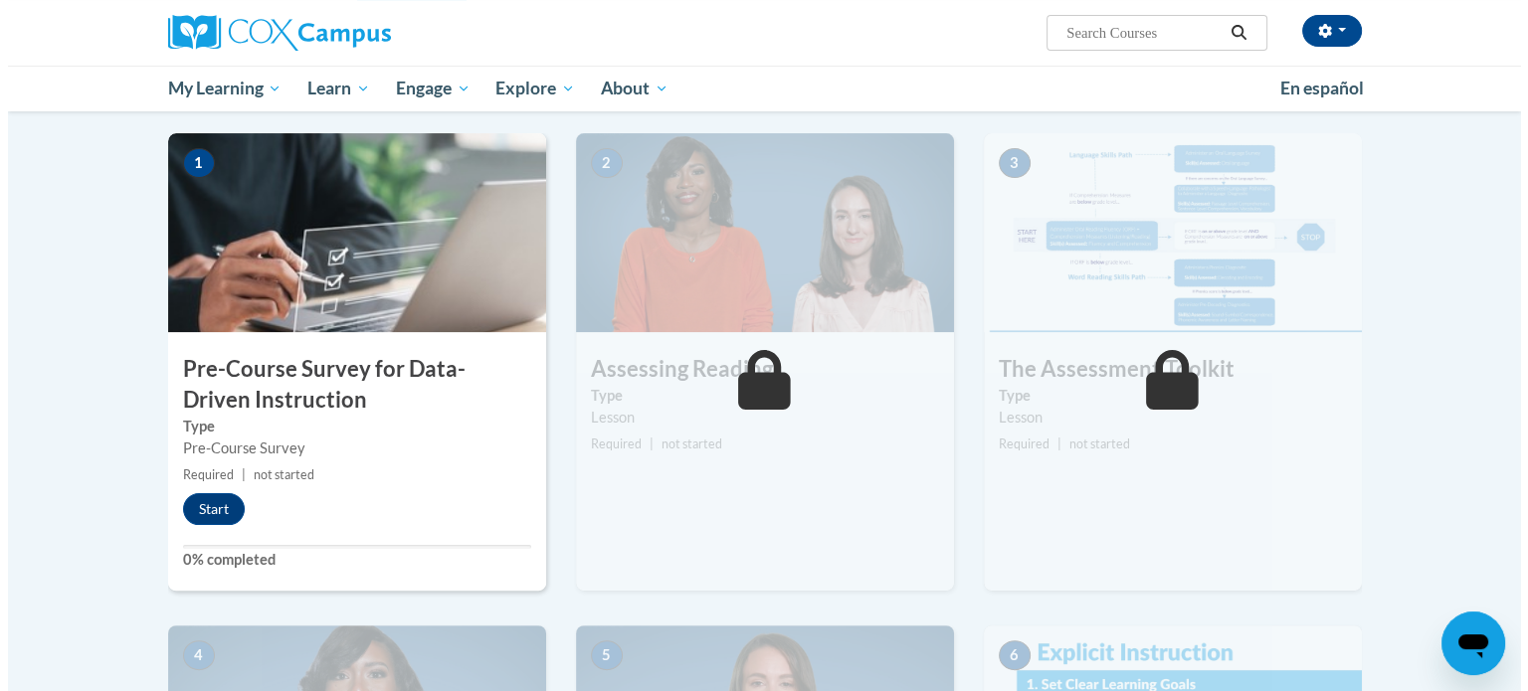
scroll to position [398, 0]
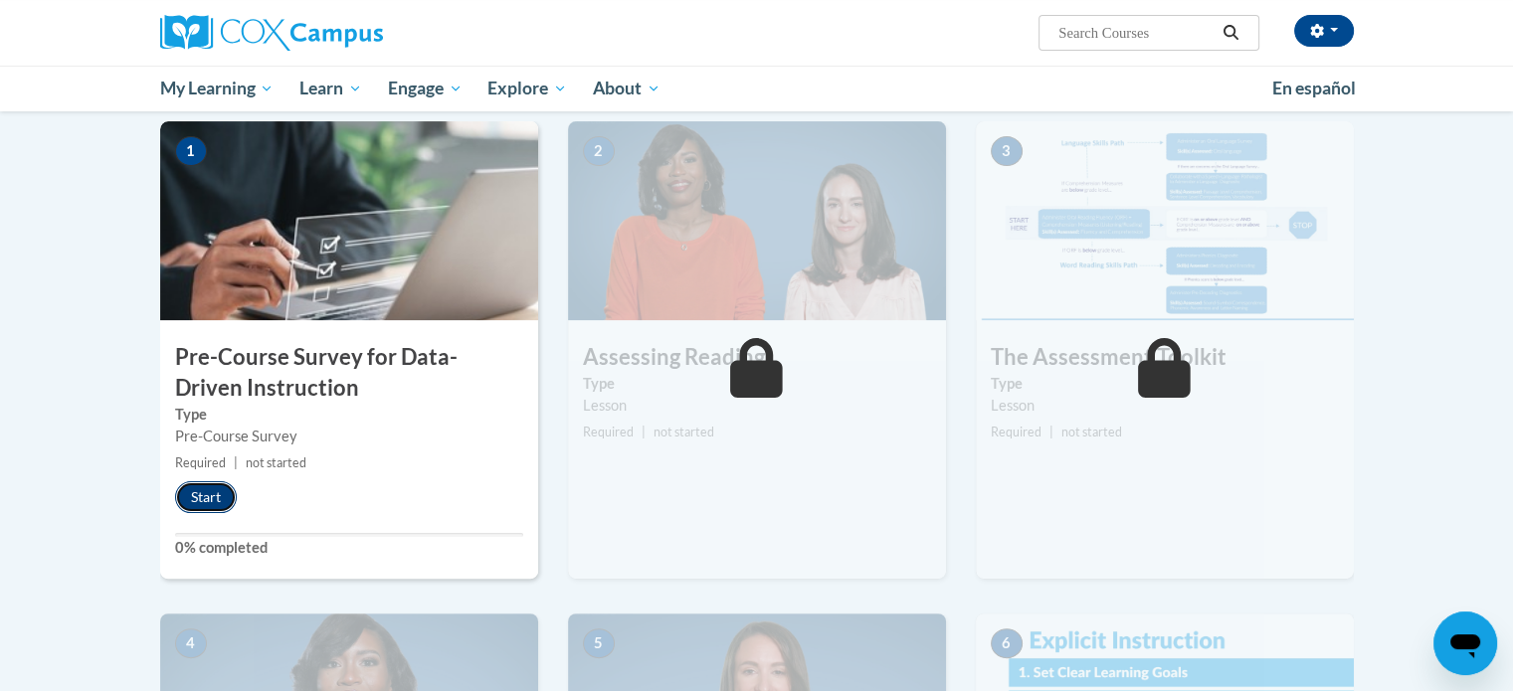
click at [187, 490] on button "Start" at bounding box center [206, 497] width 62 height 32
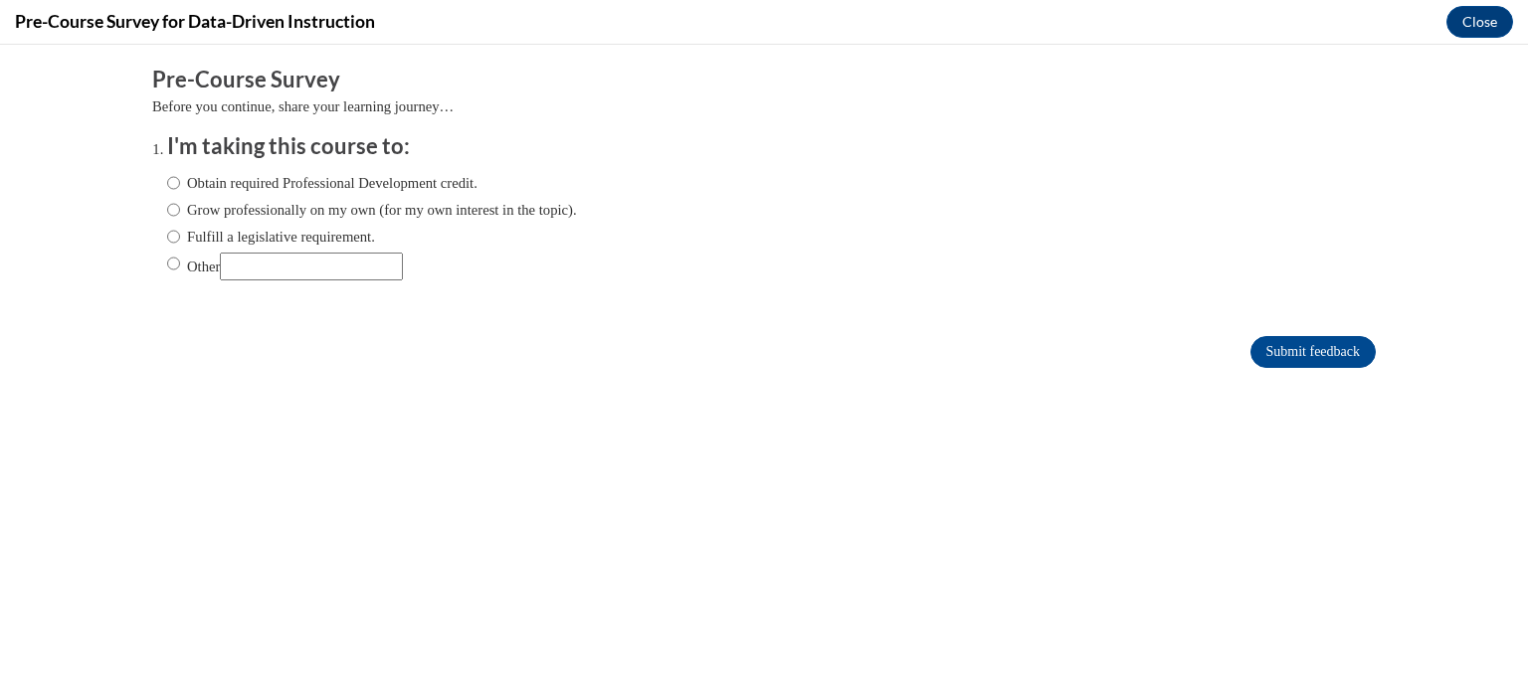
scroll to position [0, 0]
click at [307, 210] on label "Grow professionally on my own (for my own interest in the topic)." at bounding box center [372, 210] width 410 height 22
click at [180, 210] on input "Grow professionally on my own (for my own interest in the topic)." at bounding box center [173, 210] width 13 height 22
radio input "true"
click at [1269, 346] on input "Submit feedback" at bounding box center [1312, 352] width 125 height 32
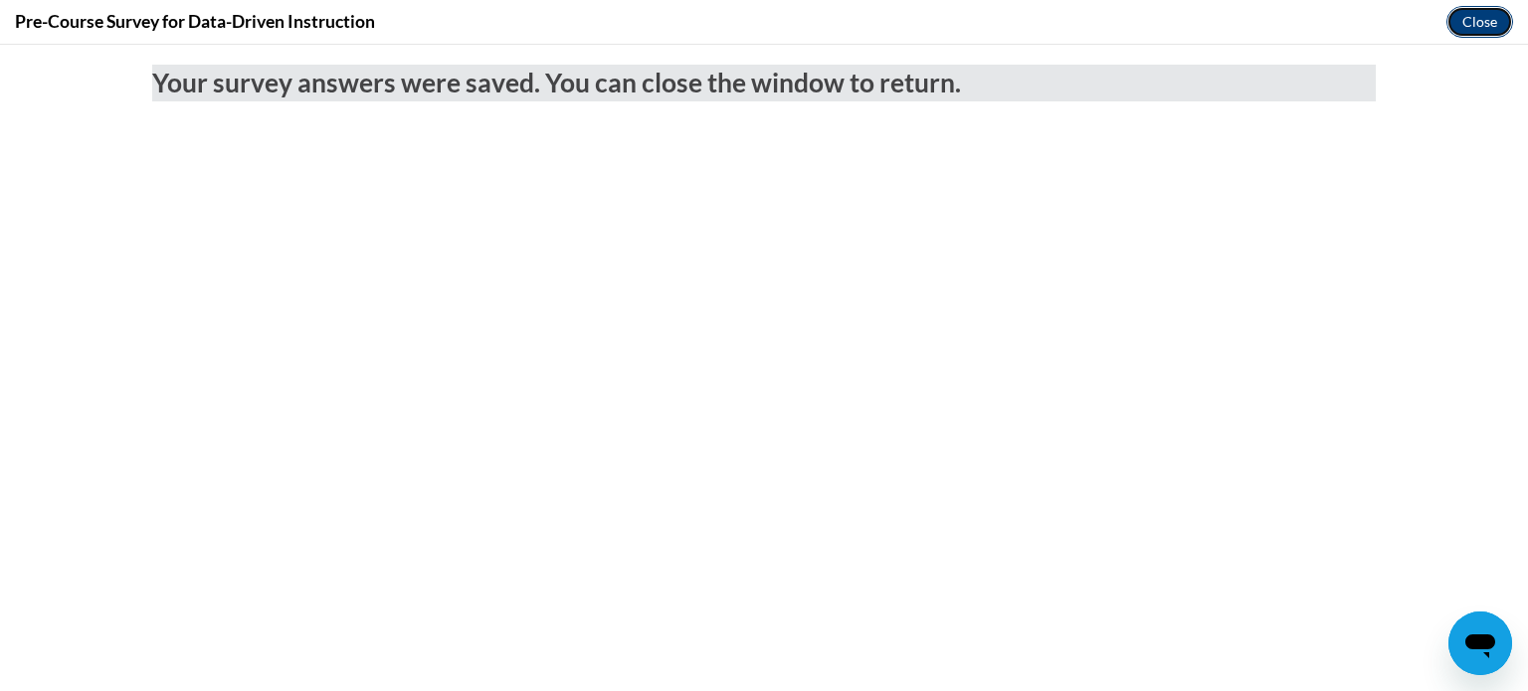
click at [1472, 27] on button "Close" at bounding box center [1479, 22] width 67 height 32
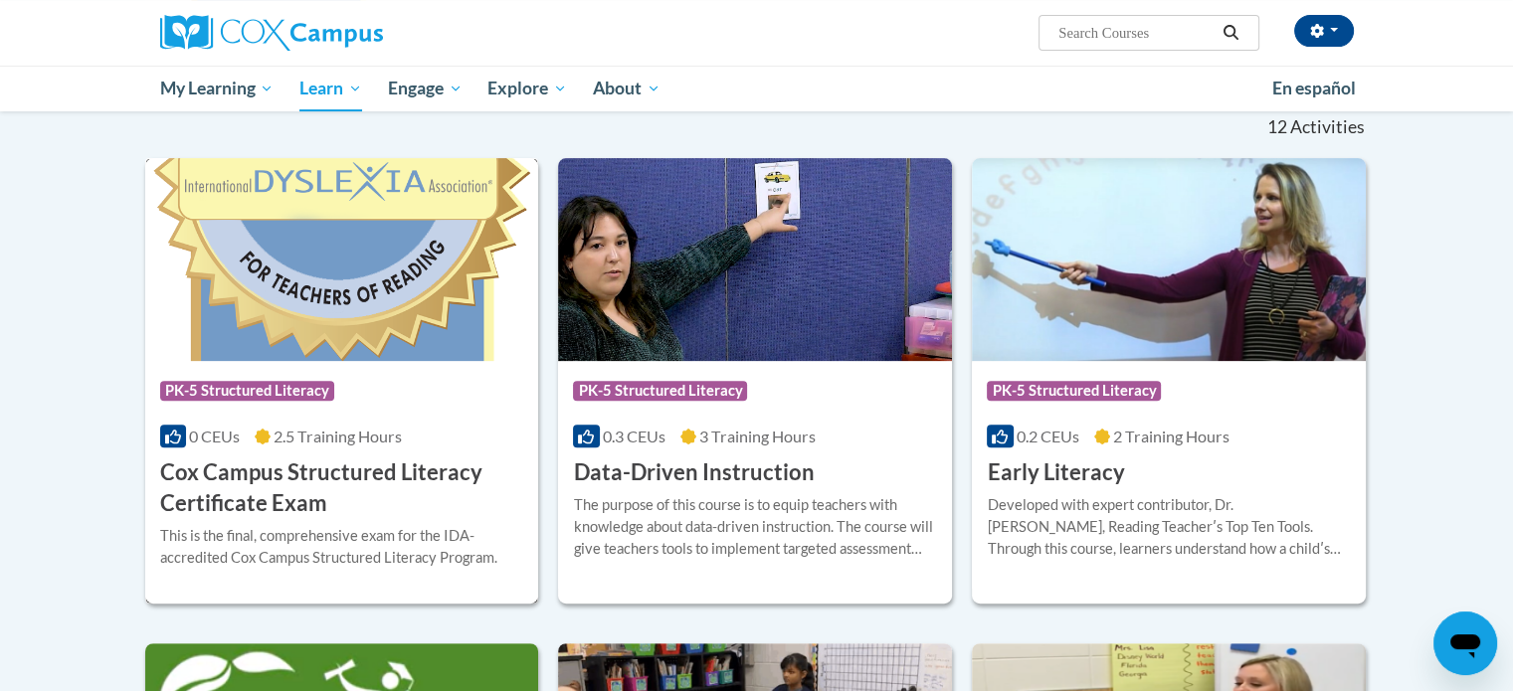
click at [260, 487] on h3 "Cox Campus Structured Literacy Certificate Exam" at bounding box center [342, 488] width 364 height 62
